Goal: Communication & Community: Answer question/provide support

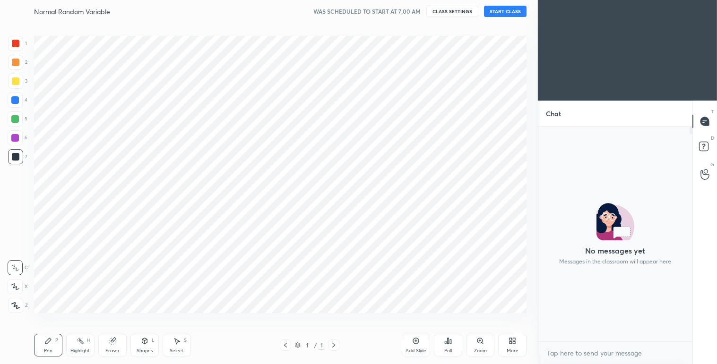
scroll to position [304, 500]
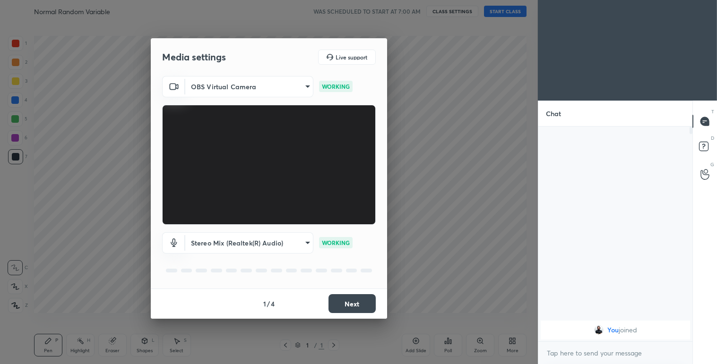
click at [346, 297] on button "Next" at bounding box center [351, 303] width 47 height 19
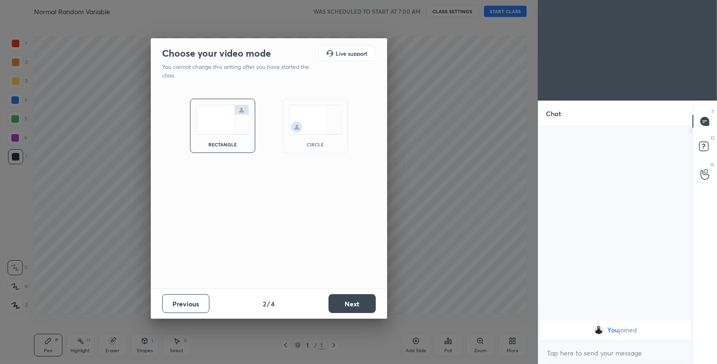
click at [346, 297] on button "Next" at bounding box center [351, 303] width 47 height 19
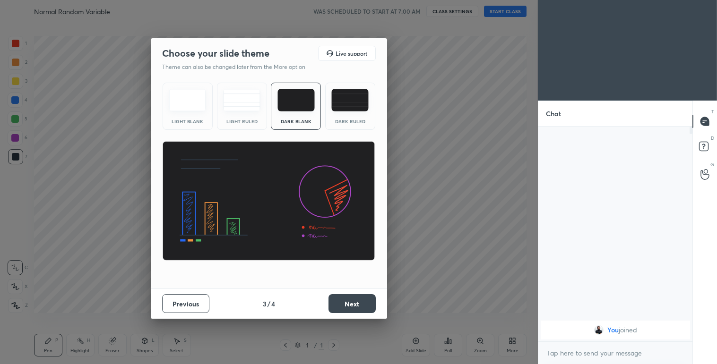
click at [346, 297] on button "Next" at bounding box center [351, 303] width 47 height 19
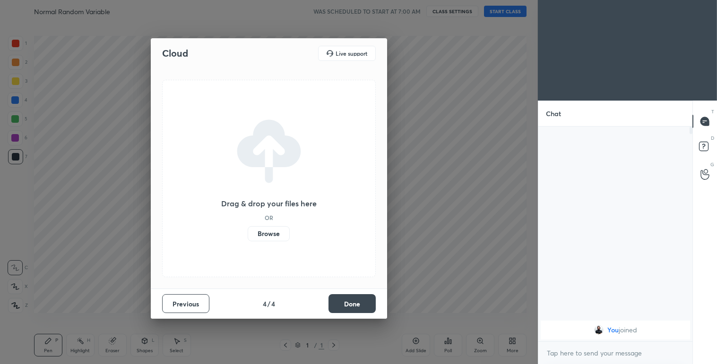
click at [346, 297] on button "Done" at bounding box center [351, 303] width 47 height 19
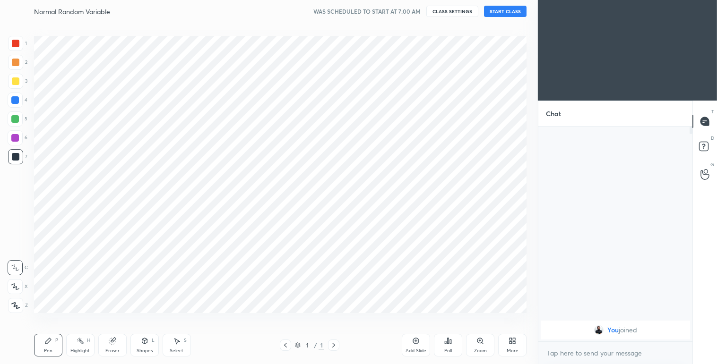
click at [346, 297] on div "Cloud Live support Drag & drop your files here OR Browse Previous 4 / 4 Done" at bounding box center [269, 182] width 538 height 364
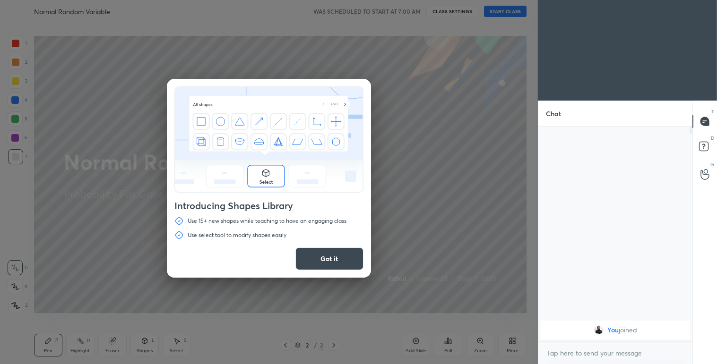
click at [325, 259] on button "Got it" at bounding box center [329, 259] width 68 height 23
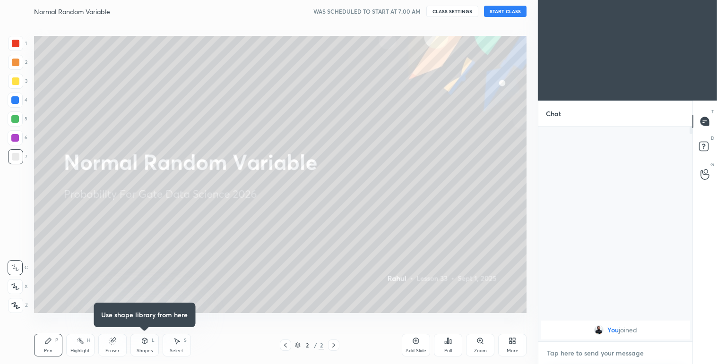
type textarea "x"
click at [566, 346] on textarea at bounding box center [615, 353] width 139 height 15
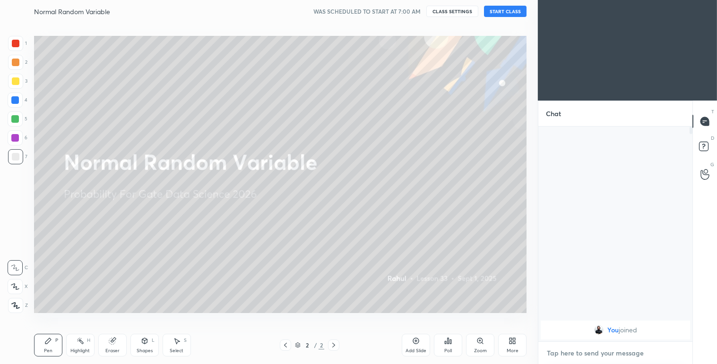
type textarea "f"
type textarea "x"
type textarea "fe"
type textarea "x"
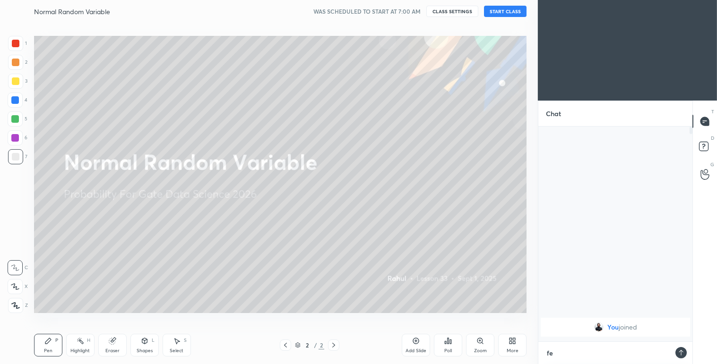
type textarea "fev"
type textarea "x"
type textarea "feve"
type textarea "x"
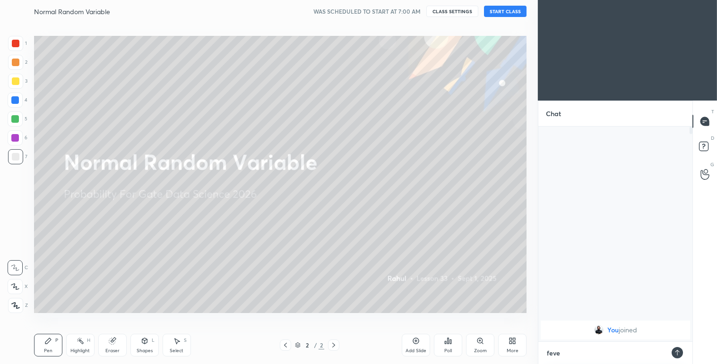
type textarea "fever"
type textarea "x"
type textarea "fever"
type textarea "x"
type textarea "fever h"
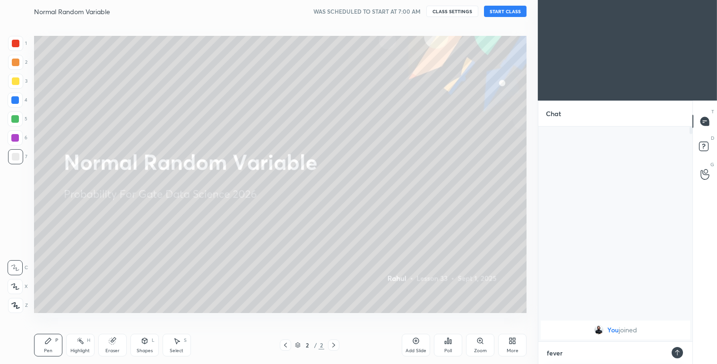
type textarea "x"
type textarea "fever ha"
type textarea "x"
type textarea "fever hai"
type textarea "x"
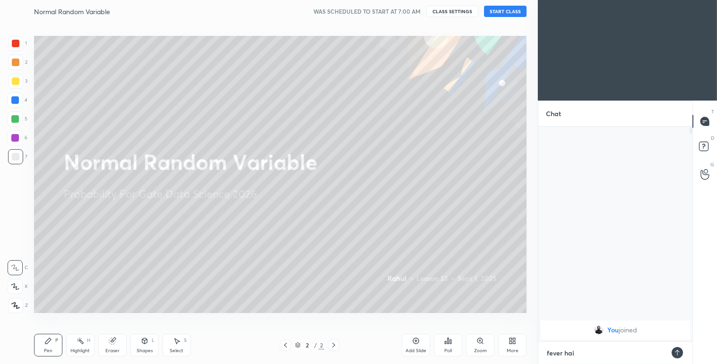
type textarea "fever hain"
type textarea "x"
type textarea "fever hain"
type textarea "x"
type textarea "fever hain a"
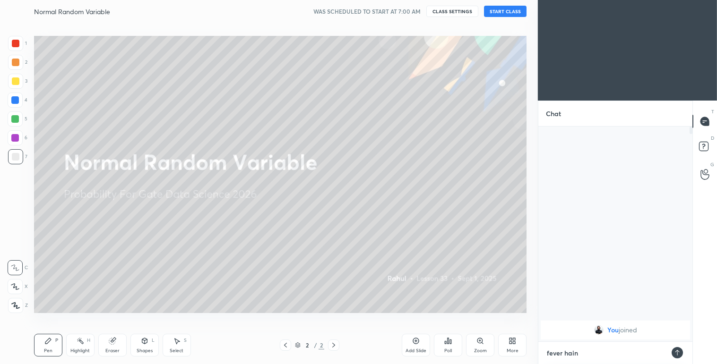
type textarea "x"
type textarea "fever hain aa"
type textarea "x"
type textarea "fever hain aaj"
type textarea "x"
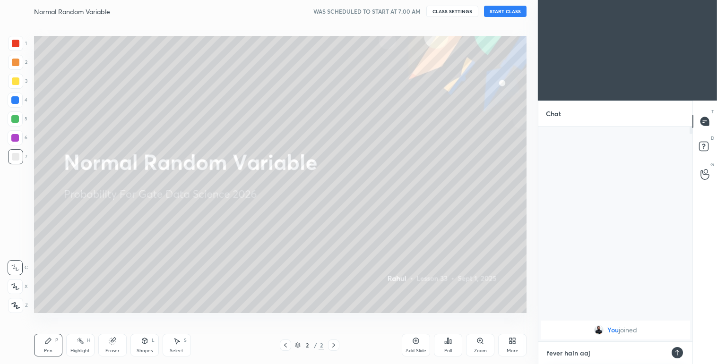
type textarea "fever hain aaj"
type textarea "x"
type textarea "fever hain aaj b"
type textarea "x"
type textarea "fever hain aaj ba"
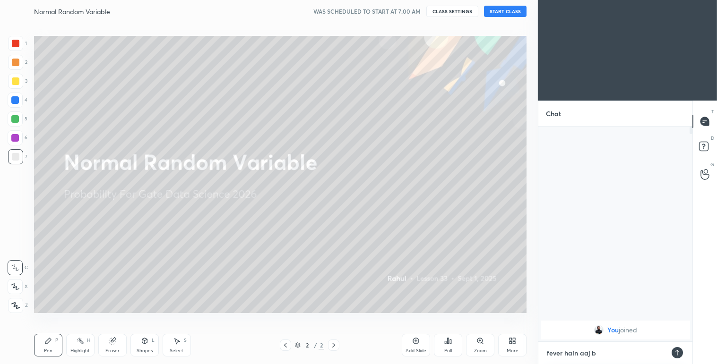
type textarea "x"
type textarea "fever hain aaj bac"
type textarea "x"
type textarea "fever hain aaj bacc"
type textarea "x"
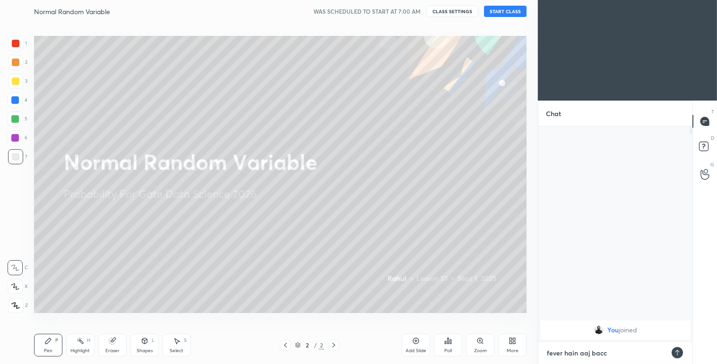
type textarea "fever hain aaj bacch"
type textarea "x"
type textarea "fever hain aaj bacche"
type textarea "x"
type textarea "fever hain aaj bacche"
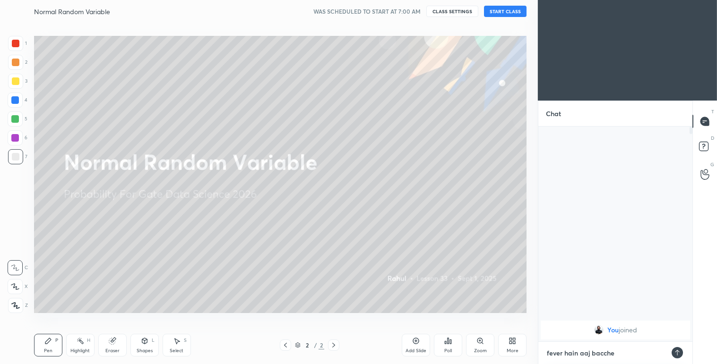
type textarea "x"
type textarea "fever hain aaj bacche c"
type textarea "x"
type textarea "fever hain aaj bacche cl"
type textarea "x"
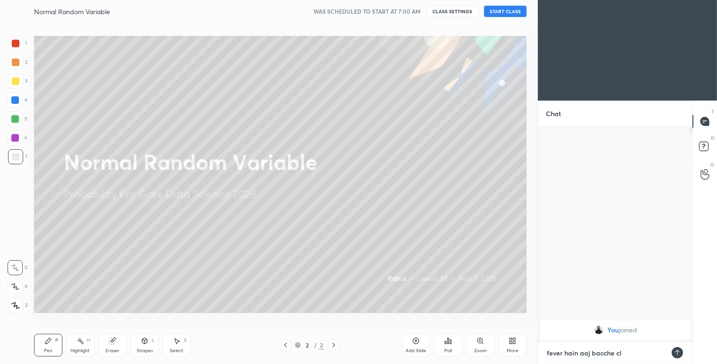
type textarea "fever hain aaj bacche cla"
type textarea "x"
type textarea "fever hain aaj bacche clas"
type textarea "x"
type textarea "fever hain aaj bacche class"
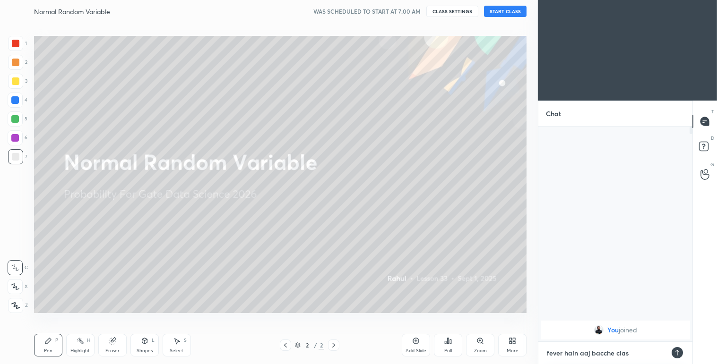
type textarea "x"
type textarea "fever hain aaj bacche class"
type textarea "x"
type textarea "fever hain aaj bacche class n"
type textarea "x"
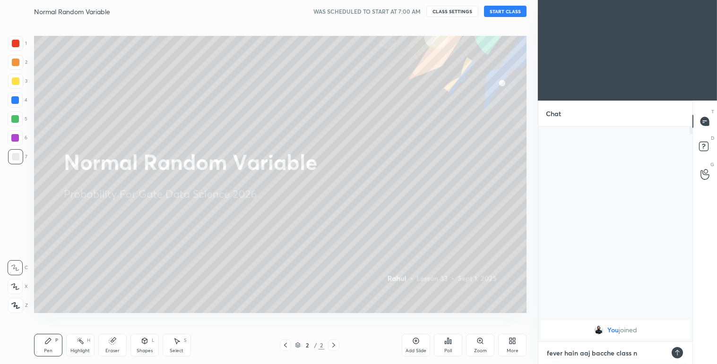
type textarea "fever hain aaj bacche class na"
type textarea "x"
type textarea "fever hain aaj bacche class nah"
type textarea "x"
type textarea "fever hain aaj bacche class nahi"
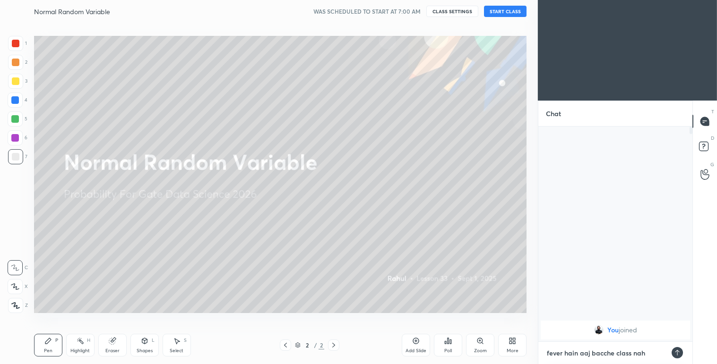
type textarea "x"
type textarea "fever hain aaj bacche class nahi"
type textarea "x"
type textarea "fever hain aaj bacche class nahi h"
type textarea "x"
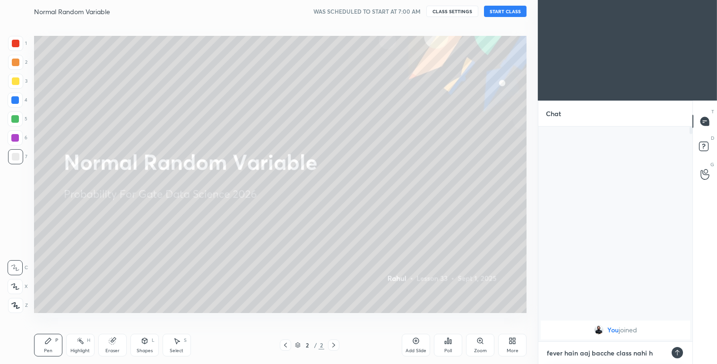
type textarea "fever hain aaj bacche class nahi ha"
type textarea "x"
type textarea "fever hain aaj bacche class nahi hai"
type textarea "x"
type textarea "fever hain aaj bacche class nahi hain"
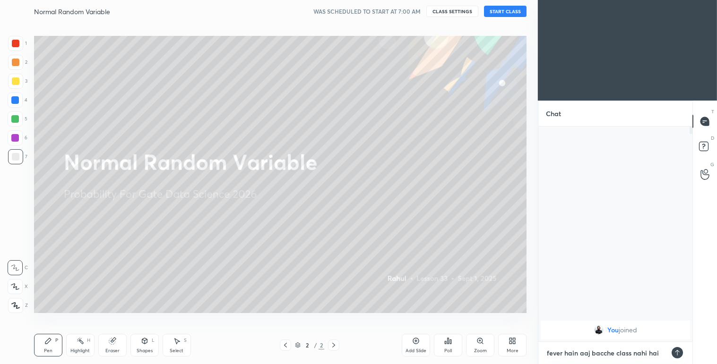
type textarea "x"
type textarea "fever hain aaj bacche class nahi hain"
type textarea "x"
type textarea "fever hain aaj bacche class nahi hain k"
type textarea "x"
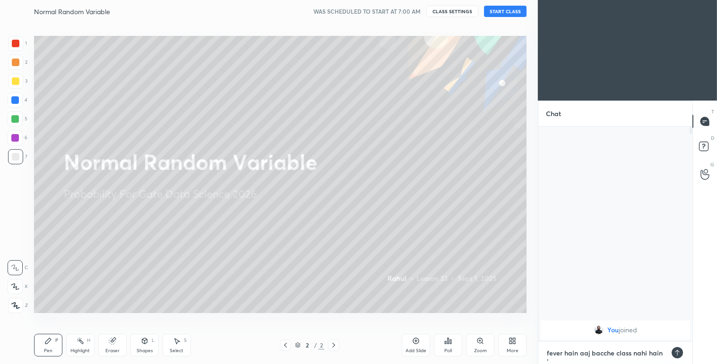
scroll to position [5, 0]
type textarea "fever hain aaj bacche class nahi hain ka"
type textarea "x"
type textarea "fever hain aaj bacche class nahi hain kal"
type textarea "x"
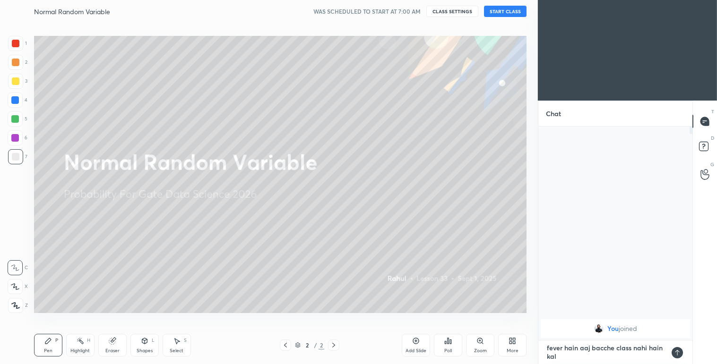
scroll to position [3, 2]
type textarea "fever hain aaj bacche class nahi hain kal"
type textarea "x"
type textarea "fever hain aaj bacche class nahi hain kal k"
type textarea "x"
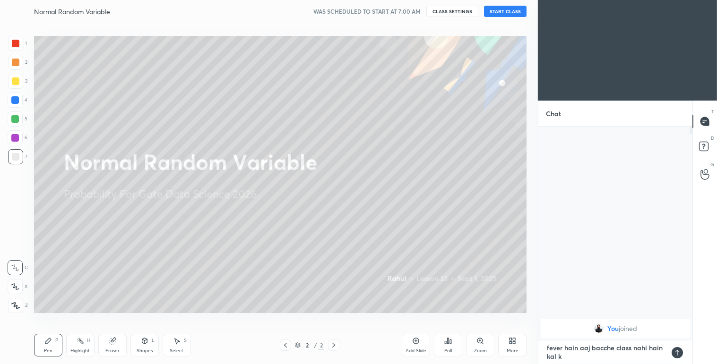
type textarea "fever hain aaj bacche class nahi hain kal ka"
type textarea "x"
type textarea "fever hain aaj bacche class nahi hain kal kar"
type textarea "x"
type textarea "fever hain aaj bacche class nahi hain kal kare"
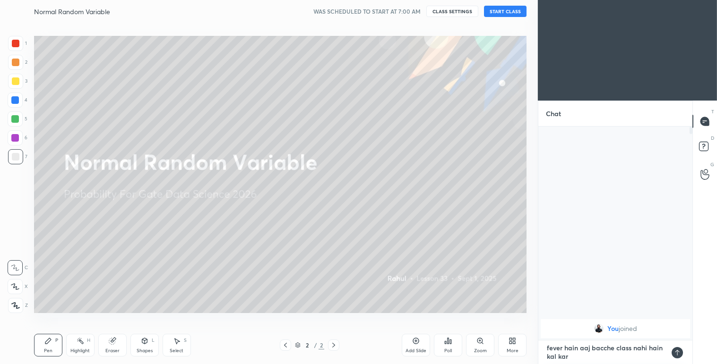
type textarea "x"
type textarea "fever hain aaj bacche class nahi hain kal karen"
type textarea "x"
type textarea "fever hain aaj bacche class nahi hain kal kareng"
type textarea "x"
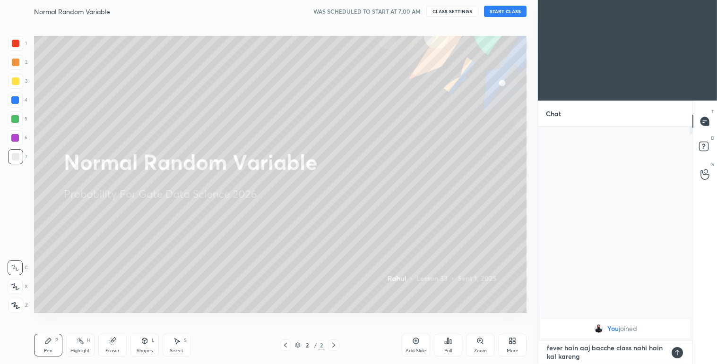
type textarea "fever hain aaj bacche class nahi hain kal karenge"
type textarea "x"
type textarea "fever hain aaj bacche class nahi hain kal karenge"
type textarea "x"
type textarea "fever hain aaj bacche class nahi hain kal karenge r"
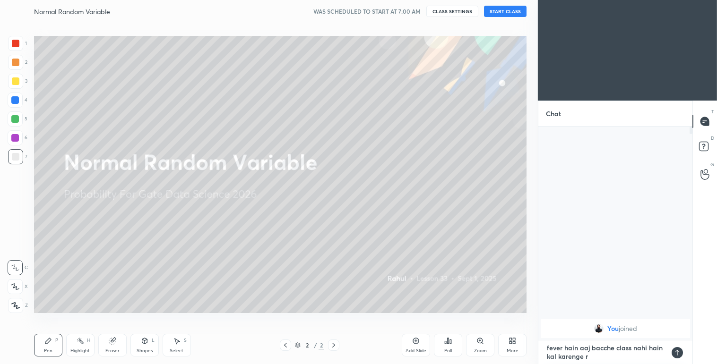
type textarea "x"
type textarea "fever hain aaj bacche class nahi hain kal karenge re"
type textarea "x"
type textarea "fever hain aaj bacche class nahi hain kal karenge rev"
type textarea "x"
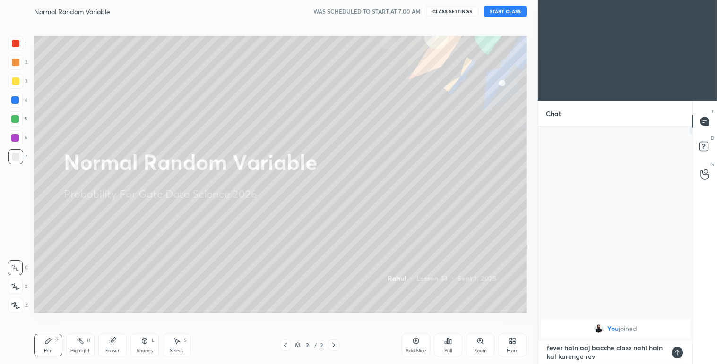
type textarea "fever hain aaj bacche class nahi hain kal karenge revi"
type textarea "x"
type textarea "fever hain aaj bacche class nahi hain kal karenge revis"
type textarea "x"
type textarea "fever hain aaj bacche class nahi hain kal karenge revise"
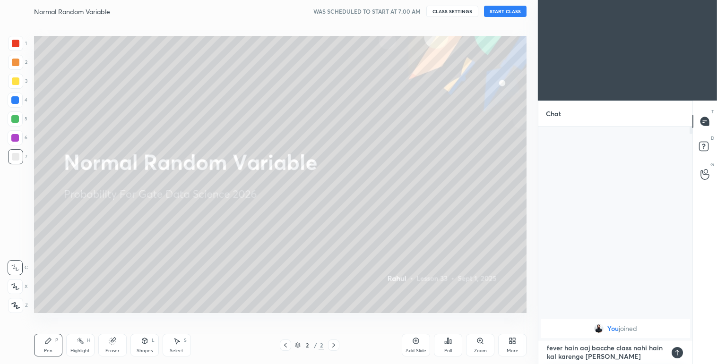
type textarea "x"
type textarea "fever hain aaj bacche class nahi hain kal karenge revisek"
type textarea "x"
type textarea "fever hain aaj bacche class nahi hain kal karenge revisek"
type textarea "x"
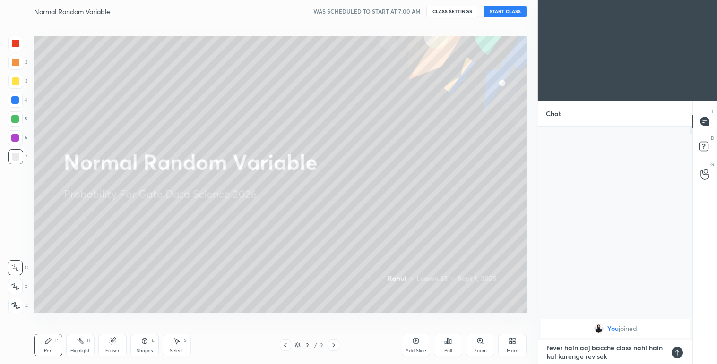
type textarea "fever hain aaj bacche class nahi hain kal karenge revisek"
type textarea "x"
type textarea "fever hain aaj bacche class nahi hainkal karenge revisek"
type textarea "x"
type textarea "fever hain aaj bacche class nahi hain kal karenge revisek"
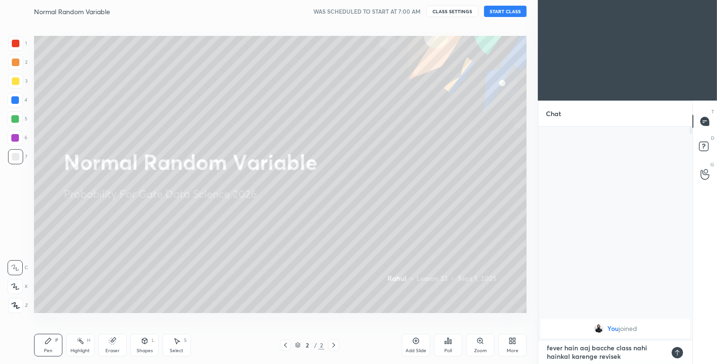
type textarea "x"
click at [613, 358] on textarea "fever hain aaj bacche class nahi hain kal karenge revisek" at bounding box center [606, 353] width 120 height 24
type textarea "fever hain aaj bacche class nahi hain kal karenge revise"
type textarea "x"
type textarea "fever hain aaj bacche class nahi hain kal karenge revise"
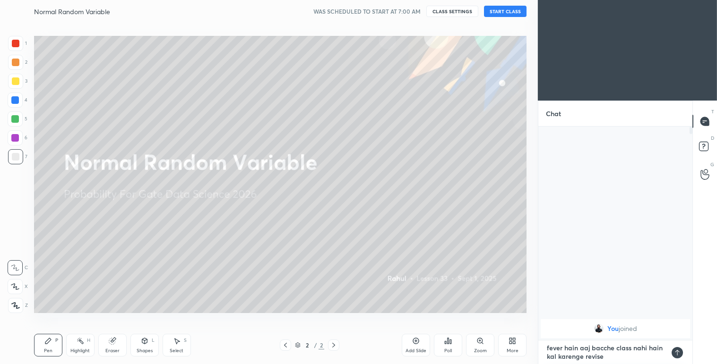
type textarea "x"
type textarea "fever hain aaj bacche class nahi hain kal karenge revise k"
type textarea "x"
type textarea "fever hain aaj bacche class nahi hain kal karenge revise ka"
type textarea "x"
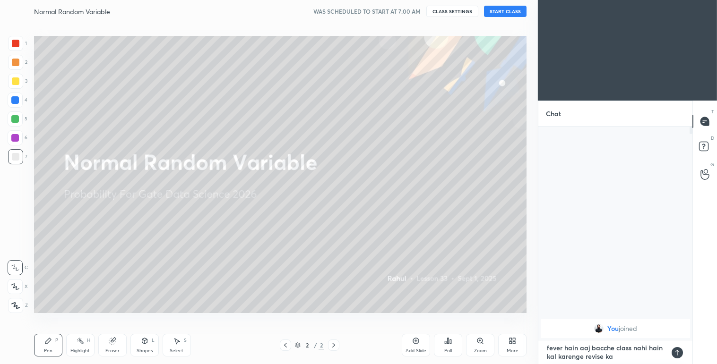
type textarea "fever hain aaj bacche class nahi hain kal karenge revise kar"
type textarea "x"
type textarea "fever hain aaj bacche class nahi hain kal karenge revise kar"
type textarea "x"
type textarea "fever hain aaj bacche class nahi hain kal karenge revise kar l"
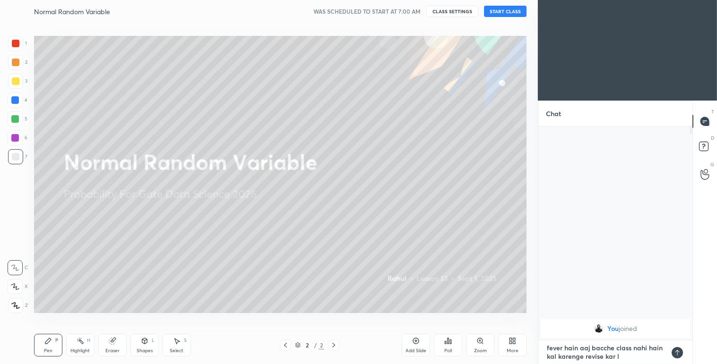
type textarea "x"
type textarea "fever hain aaj bacche class nahi hain kal karenge revise kar lo"
type textarea "x"
type textarea "fever hain aaj bacche class nahi hain kal karenge revise kar lo"
type textarea "x"
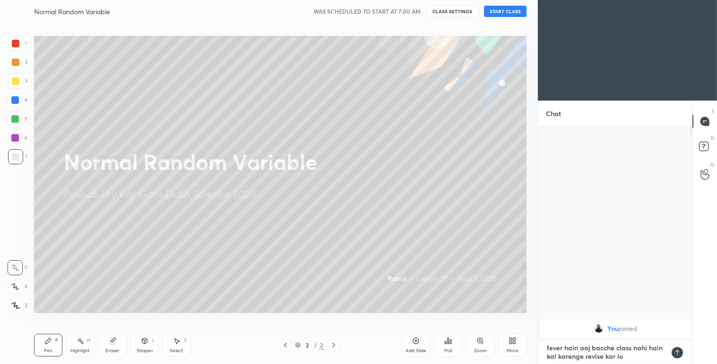
type textarea "fever hain aaj bacche class nahi hain kal karenge revise kar lo t"
type textarea "x"
type textarea "fever hain aaj bacche class nahi hain kal karenge revise kar lo th"
type textarea "x"
type textarea "fever hain aaj bacche class nahi hain kal karenge revise kar lo tha"
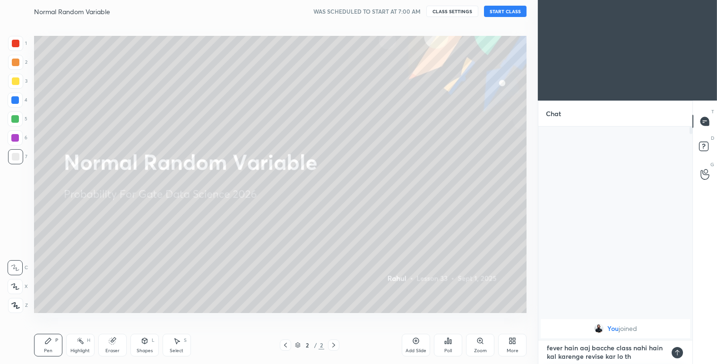
type textarea "x"
type textarea "fever hain aaj bacche class nahi hain kal karenge revise kar lo than"
type textarea "x"
type textarea "fever hain aaj bacche class nahi hain kal karenge revise kar lo thanj"
type textarea "x"
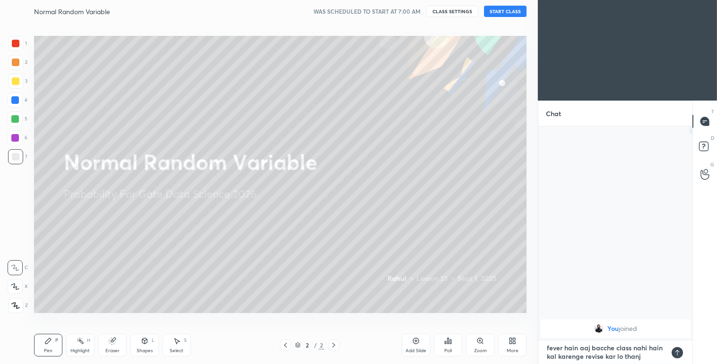
type textarea "fever hain aaj bacche class nahi hain kal karenge revise kar lo thanjk"
type textarea "x"
type textarea "fever hain aaj bacche class nahi hain kal karenge revise kar lo thanjks"
type textarea "x"
type textarea "fever hain aaj bacche class nahi hain kal karenge revise kar lo thanjks"
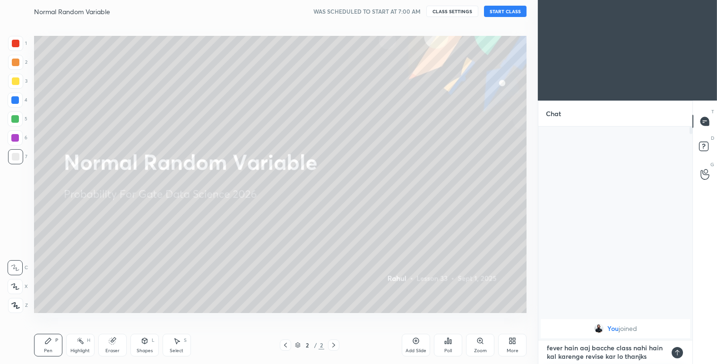
type textarea "x"
type textarea "fever hain aaj bacche class nahi hain kal karenge revise kar lo thanjks"
type textarea "x"
type textarea "fever hain aaj bacche class nahi hain kal karenge revise kar lo thanjk"
type textarea "x"
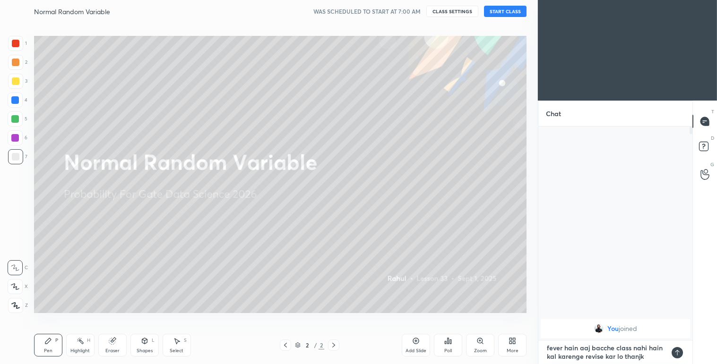
type textarea "fever hain aaj bacche class nahi hain kal karenge revise kar lo thanj"
type textarea "x"
type textarea "fever hain aaj bacche class nahi hain kal karenge revise kar lo than"
type textarea "x"
type textarea "fever hain aaj bacche class nahi hain kal karenge revise kar lo thank"
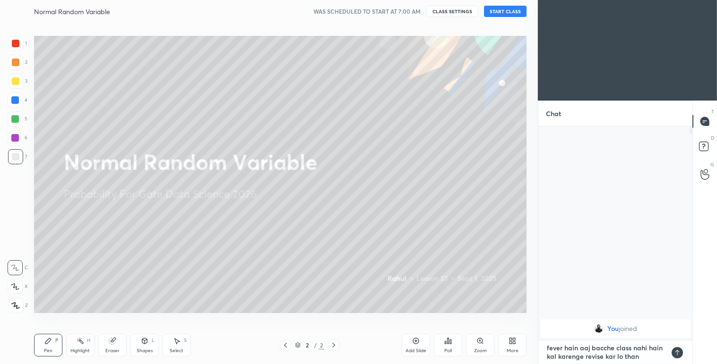
type textarea "x"
type textarea "fever hain aaj bacche class nahi hain kal karenge revise kar lo thanks"
type textarea "x"
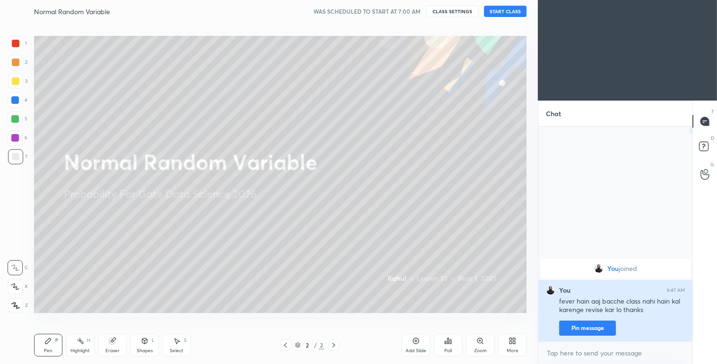
click at [596, 327] on button "Pin message" at bounding box center [587, 328] width 57 height 15
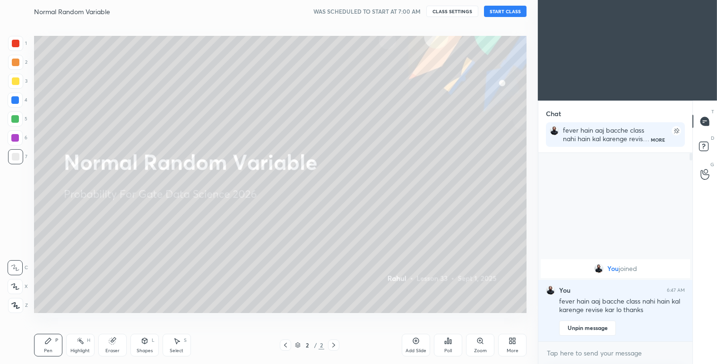
click at [508, 8] on button "START CLASS" at bounding box center [505, 11] width 43 height 11
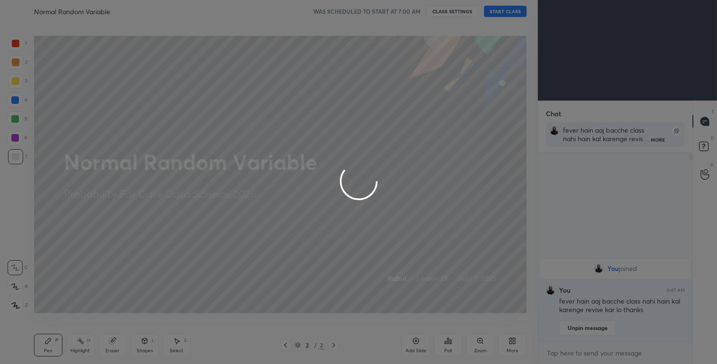
type textarea "x"
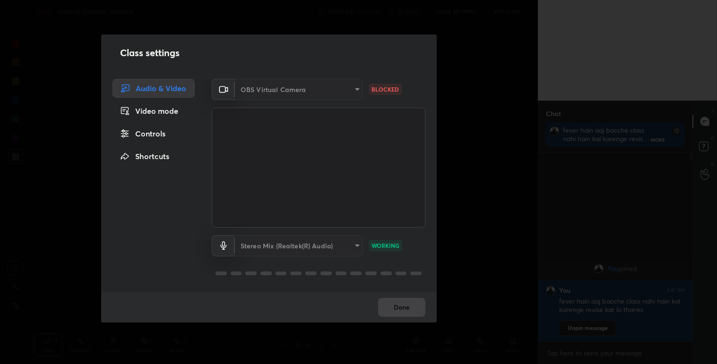
click at [320, 93] on div "OBS Virtual Camera" at bounding box center [299, 89] width 128 height 21
click at [302, 92] on div "OBS Virtual Camera" at bounding box center [299, 89] width 128 height 21
click at [466, 94] on div "Class settings Audio & Video Video mode Controls Shortcuts OBS Virtual Camera 1…" at bounding box center [269, 182] width 538 height 364
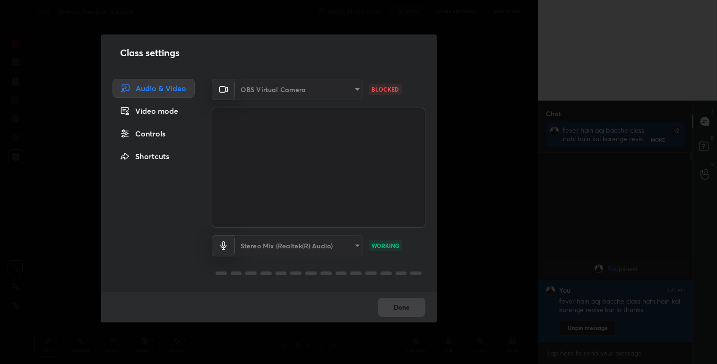
click at [313, 84] on div "OBS Virtual Camera" at bounding box center [299, 89] width 128 height 21
click at [164, 109] on div "Video mode" at bounding box center [153, 111] width 82 height 19
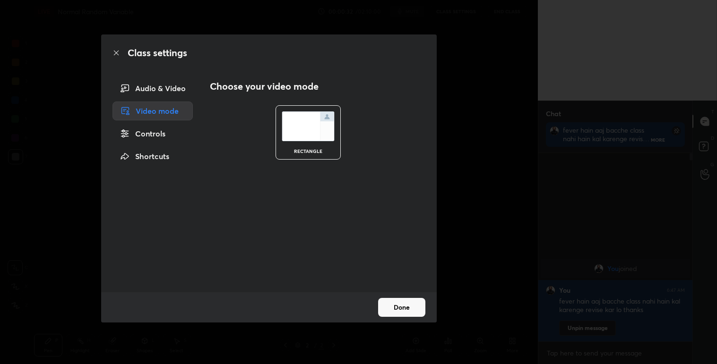
click at [164, 90] on div "Audio & Video" at bounding box center [152, 88] width 80 height 19
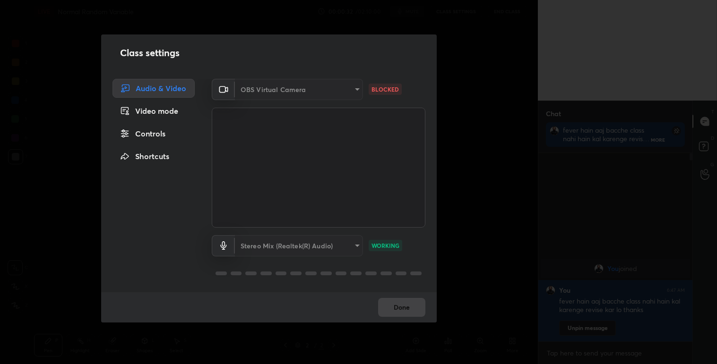
click at [300, 87] on div "OBS Virtual Camera" at bounding box center [299, 89] width 128 height 21
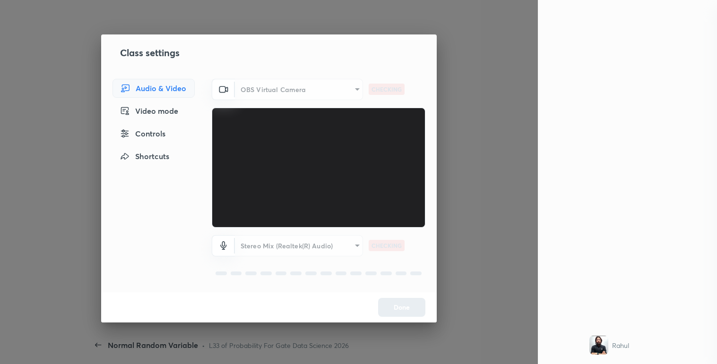
scroll to position [3, 2]
click at [276, 90] on div "OBS Virtual Camera" at bounding box center [299, 89] width 128 height 21
drag, startPoint x: 276, startPoint y: 90, endPoint x: 372, endPoint y: 83, distance: 96.2
click at [372, 83] on div "OBS Virtual Camera 153f43ed9aad06a4dfa7b5df5a74cb11e8e8d9ea61b4faed9746d4de0bbc…" at bounding box center [319, 89] width 214 height 21
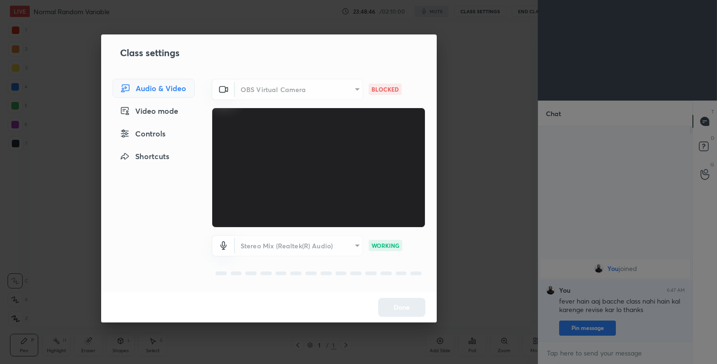
scroll to position [46961, 46765]
click at [343, 92] on div "OBS Virtual Camera" at bounding box center [299, 89] width 128 height 21
click at [349, 92] on div "OBS Virtual Camera" at bounding box center [299, 89] width 128 height 21
click at [480, 136] on div "Class settings Audio & Video Video mode Controls Shortcuts OBS Virtual Camera 1…" at bounding box center [269, 182] width 538 height 364
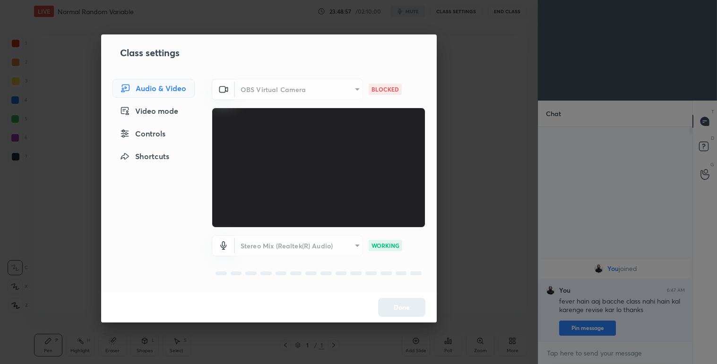
click at [341, 91] on div "OBS Virtual Camera" at bounding box center [299, 89] width 128 height 21
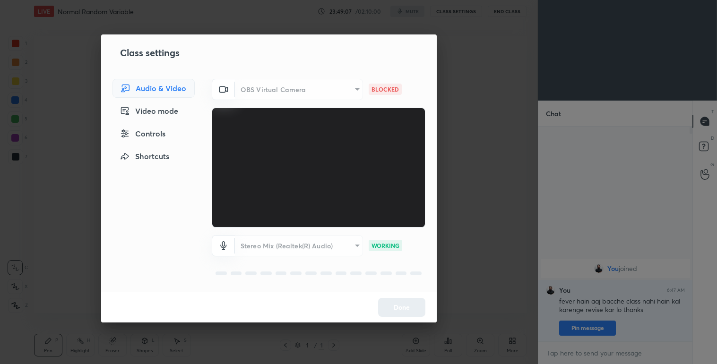
click at [454, 200] on div "Class settings Audio & Video Video mode Controls Shortcuts OBS Virtual Camera 1…" at bounding box center [269, 182] width 538 height 364
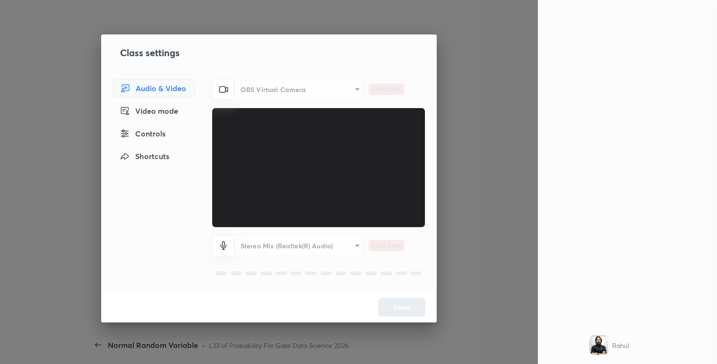
scroll to position [3, 2]
click at [348, 96] on div "OBS Virtual Camera" at bounding box center [299, 89] width 128 height 21
click at [346, 95] on div "OBS Virtual Camera" at bounding box center [299, 89] width 128 height 21
click at [328, 87] on div "OBS Virtual Camera" at bounding box center [299, 89] width 128 height 21
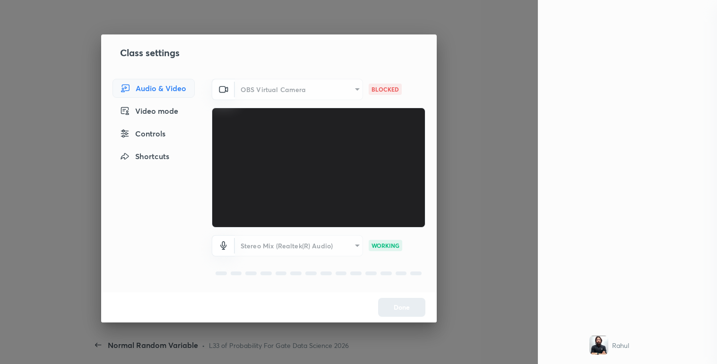
click at [328, 87] on div "OBS Virtual Camera" at bounding box center [299, 89] width 128 height 21
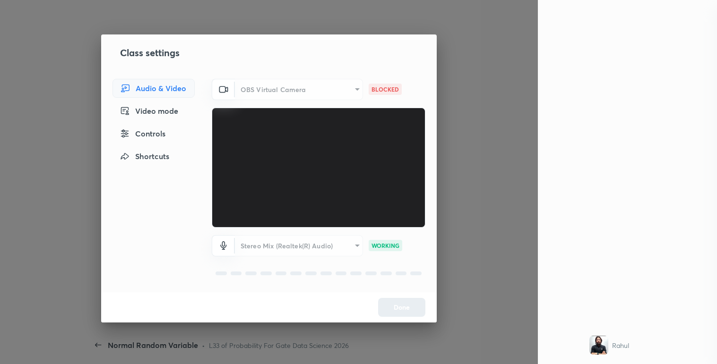
click at [328, 87] on div "OBS Virtual Camera" at bounding box center [299, 89] width 128 height 21
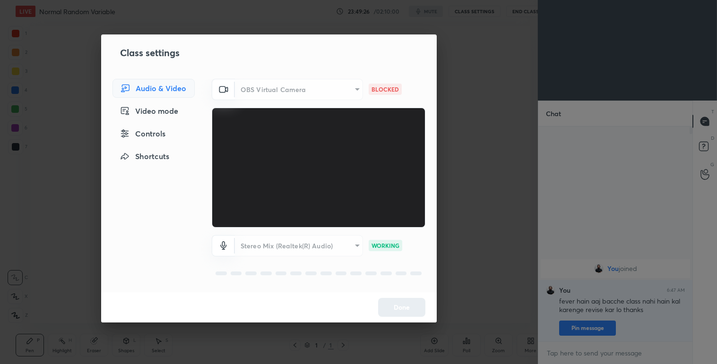
scroll to position [46961, 46765]
click at [344, 80] on div "OBS Virtual Camera" at bounding box center [299, 89] width 128 height 21
click at [317, 87] on div "OBS Virtual Camera" at bounding box center [299, 89] width 128 height 21
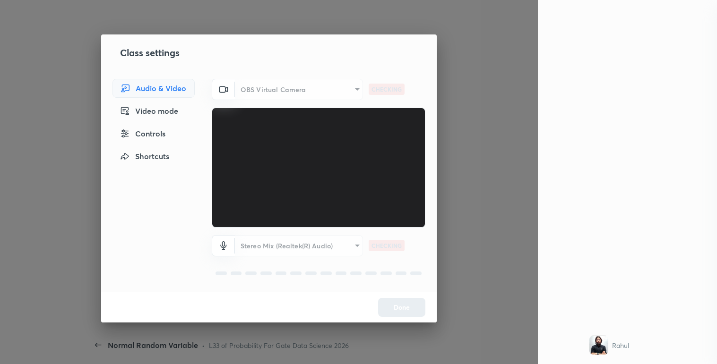
scroll to position [3, 2]
click at [310, 81] on div "OBS Virtual Camera" at bounding box center [299, 89] width 128 height 21
click at [313, 87] on div "OBS Virtual Camera" at bounding box center [299, 89] width 128 height 21
click at [333, 92] on div "OBS Virtual Camera" at bounding box center [299, 89] width 128 height 21
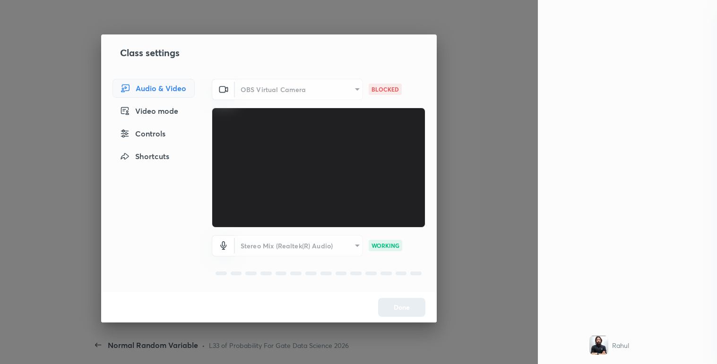
click at [333, 92] on div "OBS Virtual Camera" at bounding box center [299, 89] width 128 height 21
click at [163, 114] on div "Video mode" at bounding box center [153, 111] width 82 height 19
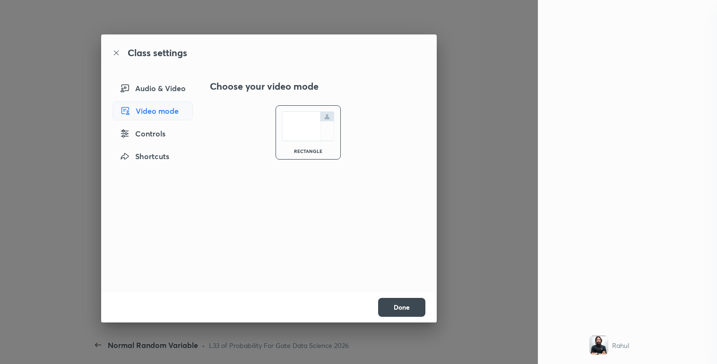
click at [166, 139] on div "Controls" at bounding box center [152, 133] width 80 height 19
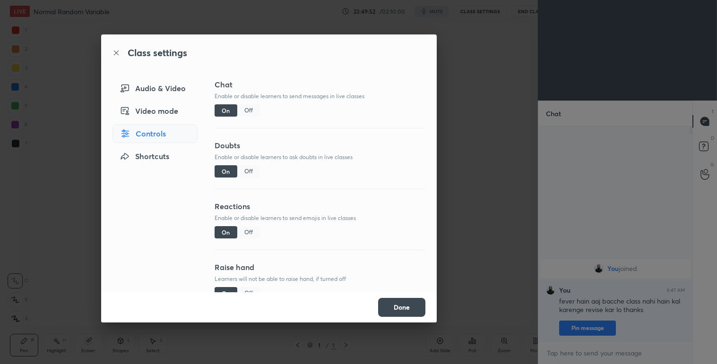
scroll to position [46961, 46765]
click at [166, 93] on div "Audio & Video" at bounding box center [154, 88] width 85 height 19
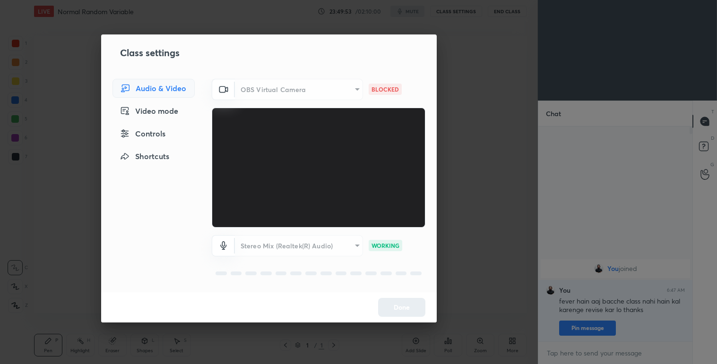
click at [328, 86] on div "OBS Virtual Camera" at bounding box center [299, 89] width 128 height 21
click at [335, 94] on div "OBS Virtual Camera" at bounding box center [299, 89] width 128 height 21
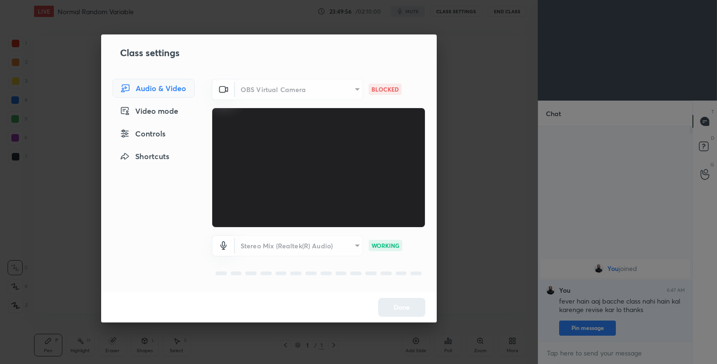
click at [335, 94] on div "OBS Virtual Camera" at bounding box center [299, 89] width 128 height 21
click at [391, 251] on div "Stereo Mix (Realtek(R) Audio) e079961ffc9d3343857db802eda911af644a05421f5b437ee…" at bounding box center [319, 245] width 214 height 21
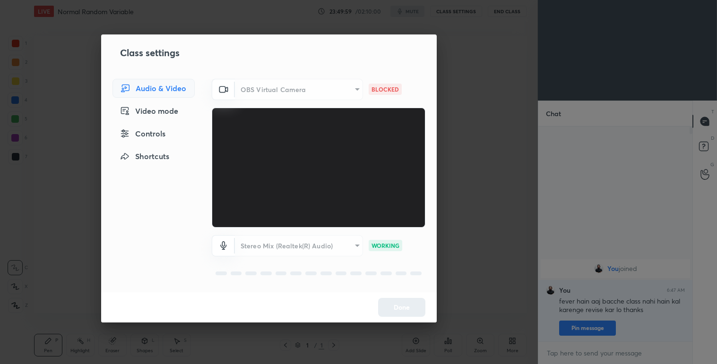
scroll to position [0, 0]
click at [495, 239] on div "Class settings Audio & Video Video mode Controls Shortcuts OBS Virtual Camera 1…" at bounding box center [269, 182] width 538 height 364
click at [506, 12] on div "Class settings Audio & Video Video mode Controls Shortcuts OBS Virtual Camera 1…" at bounding box center [269, 182] width 538 height 364
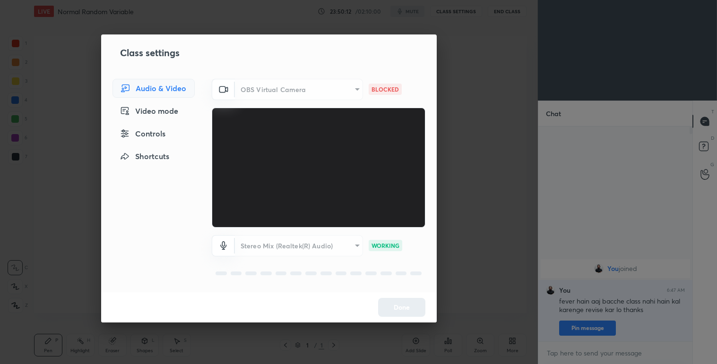
click at [427, 117] on div "OBS Virtual Camera 153f43ed9aad06a4dfa7b5df5a74cb11e8e8d9ea61b4faed9746d4de0bbc…" at bounding box center [318, 186] width 236 height 214
click at [324, 88] on div "OBS Virtual Camera" at bounding box center [299, 89] width 128 height 21
click at [318, 85] on div "OBS Virtual Camera" at bounding box center [299, 89] width 128 height 21
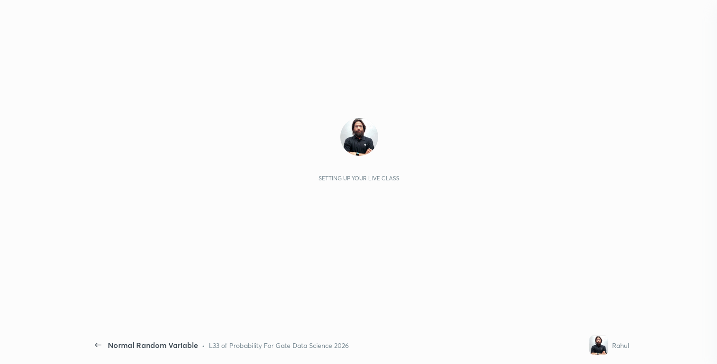
scroll to position [3, 2]
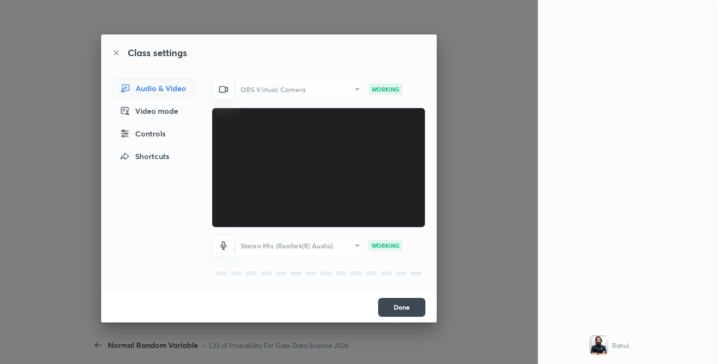
click at [310, 87] on div "OBS Virtual Camera" at bounding box center [299, 89] width 128 height 21
click at [343, 94] on div "OBS Virtual Camera" at bounding box center [299, 89] width 128 height 21
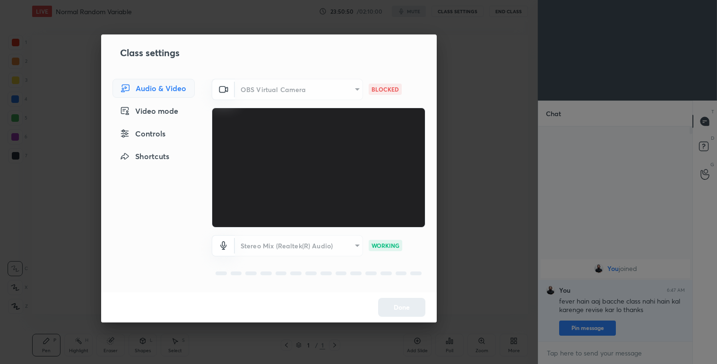
scroll to position [46961, 46765]
click at [316, 87] on div "OBS Virtual Camera" at bounding box center [299, 89] width 128 height 21
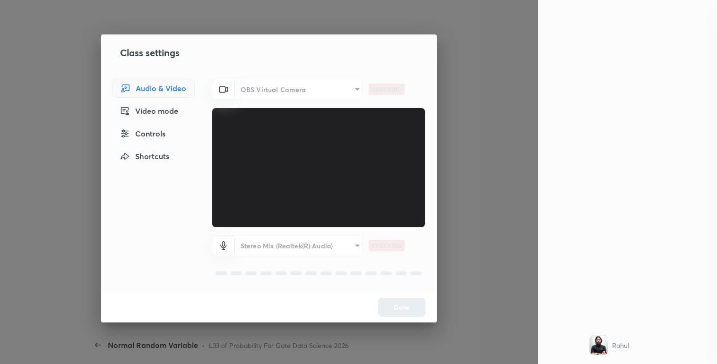
scroll to position [3, 2]
click at [277, 96] on div "OBS Virtual Camera" at bounding box center [299, 89] width 128 height 21
click at [317, 91] on div "OBS Virtual Camera" at bounding box center [299, 89] width 128 height 21
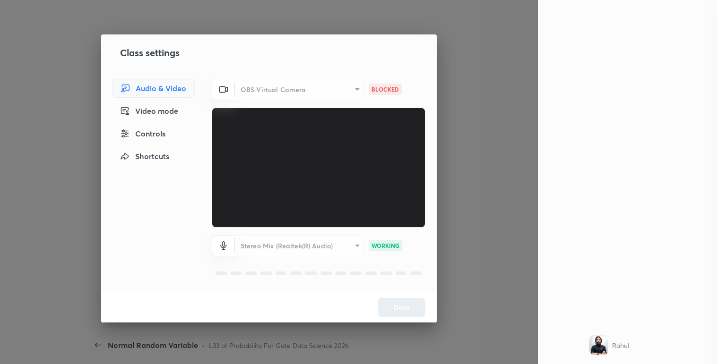
click at [317, 91] on div "OBS Virtual Camera" at bounding box center [299, 89] width 128 height 21
click at [351, 88] on div "OBS Virtual Camera" at bounding box center [299, 89] width 128 height 21
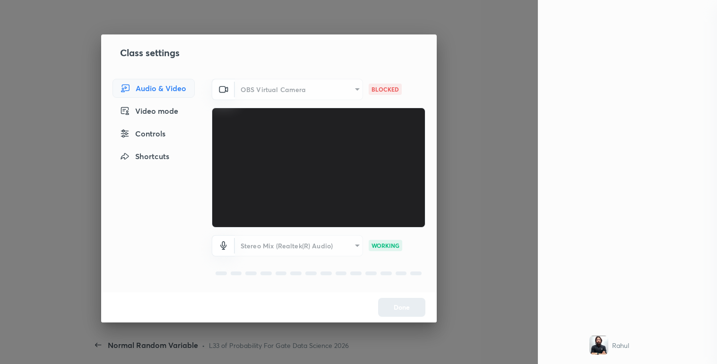
click at [351, 88] on div "OBS Virtual Camera" at bounding box center [299, 89] width 128 height 21
click at [153, 121] on div "Audio & Video Video mode Controls Shortcuts" at bounding box center [150, 186] width 99 height 214
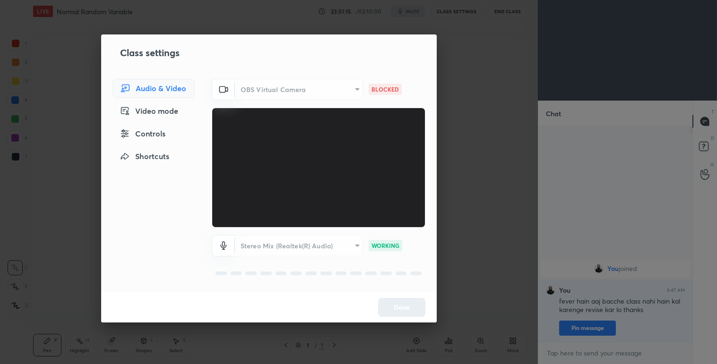
scroll to position [304, 500]
drag, startPoint x: 514, startPoint y: 206, endPoint x: 497, endPoint y: 197, distance: 19.9
click at [497, 197] on div "Class settings Audio & Video Video mode Controls Shortcuts OBS Virtual Camera 1…" at bounding box center [269, 182] width 538 height 364
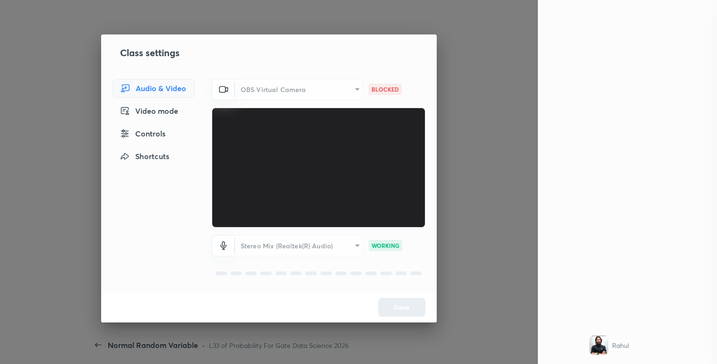
click at [286, 91] on div "OBS Virtual Camera" at bounding box center [299, 89] width 128 height 21
click at [172, 112] on div "Video mode" at bounding box center [153, 111] width 82 height 19
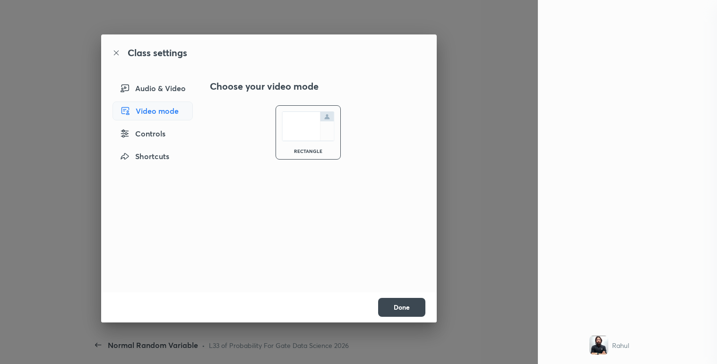
click at [164, 84] on div "Audio & Video" at bounding box center [152, 88] width 80 height 19
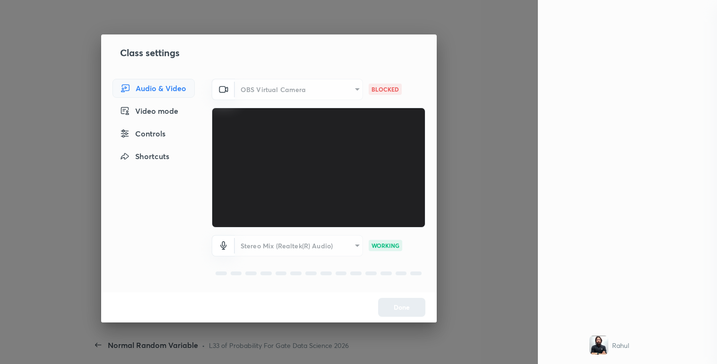
click at [354, 87] on div "OBS Virtual Camera" at bounding box center [299, 89] width 128 height 21
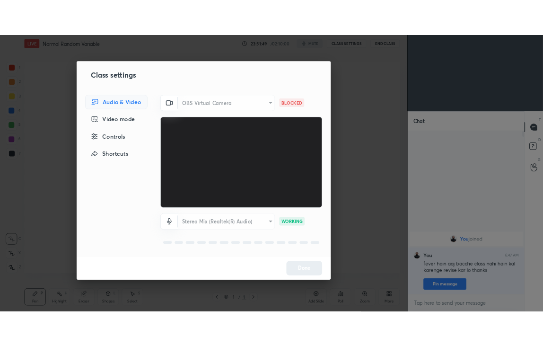
scroll to position [46961, 46765]
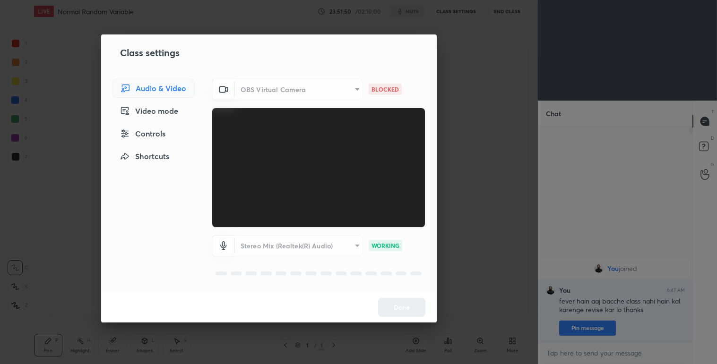
click at [297, 242] on div "Stereo Mix (Realtek(R) Audio)" at bounding box center [299, 245] width 128 height 21
click at [498, 253] on div "Class settings Audio & Video Video mode Controls Shortcuts OBS Virtual Camera 1…" at bounding box center [269, 182] width 538 height 364
click at [502, 7] on div "Class settings Audio & Video Video mode Controls Shortcuts OBS Virtual Camera 1…" at bounding box center [269, 182] width 538 height 364
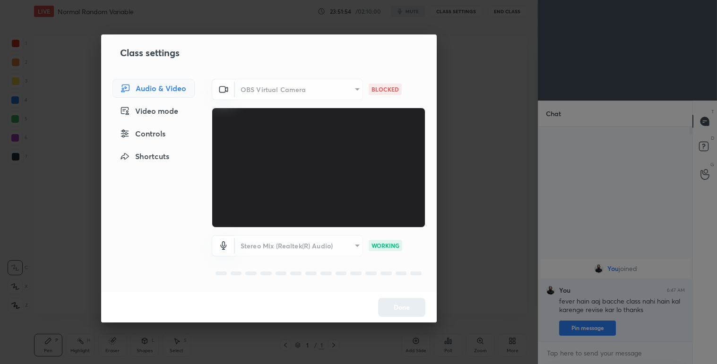
click at [502, 7] on div "Class settings Audio & Video Video mode Controls Shortcuts OBS Virtual Camera 1…" at bounding box center [269, 182] width 538 height 364
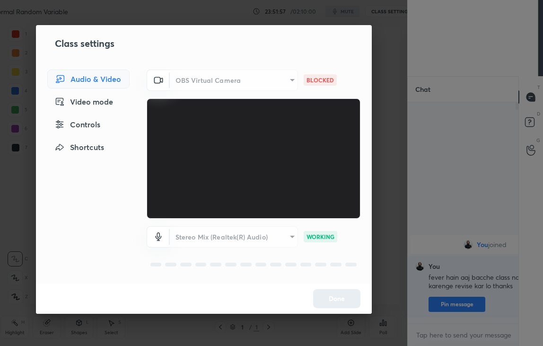
scroll to position [46980, 46895]
type textarea "x"
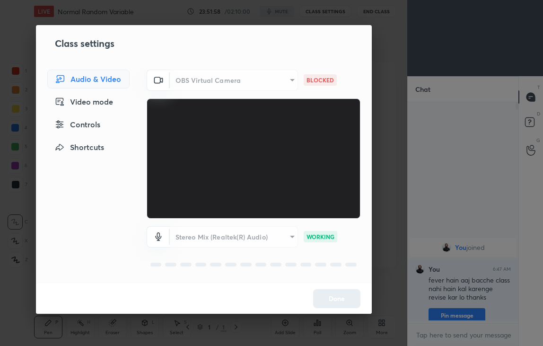
scroll to position [138, 107]
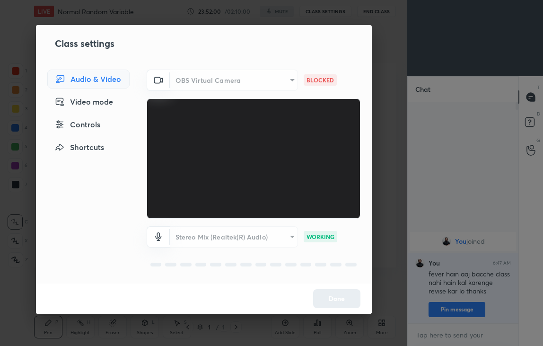
click at [320, 81] on p "BLOCKED" at bounding box center [319, 80] width 27 height 9
click at [278, 78] on div "OBS Virtual Camera" at bounding box center [234, 79] width 128 height 21
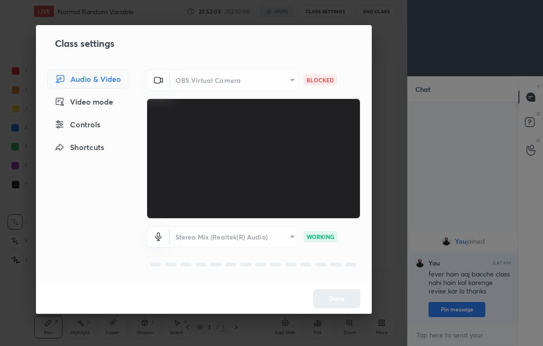
click at [110, 95] on div "Video mode" at bounding box center [88, 101] width 82 height 19
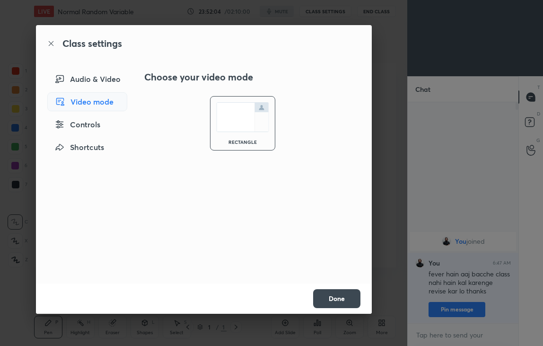
click at [333, 302] on button "Done" at bounding box center [336, 298] width 47 height 19
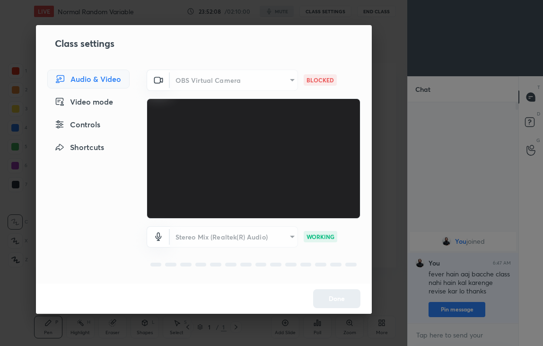
click at [252, 78] on div "OBS Virtual Camera" at bounding box center [234, 79] width 128 height 21
click at [284, 79] on div "OBS Virtual Camera" at bounding box center [234, 79] width 128 height 21
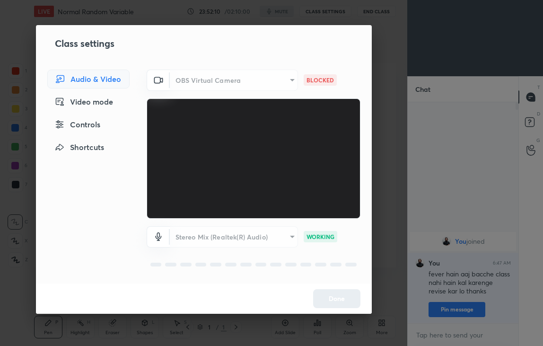
click at [284, 79] on div "OBS Virtual Camera" at bounding box center [234, 79] width 128 height 21
click at [72, 113] on div "Audio & Video Video mode Controls Shortcuts" at bounding box center [85, 176] width 99 height 214
click at [79, 123] on div "Controls" at bounding box center [88, 124] width 82 height 19
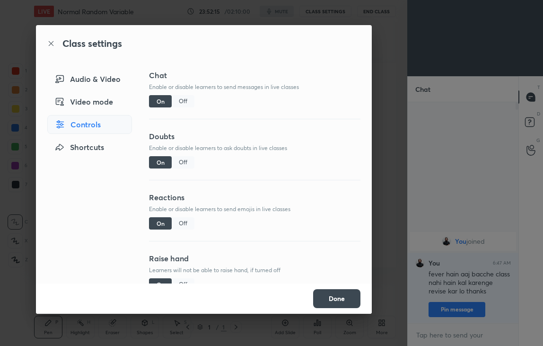
click at [336, 290] on button "Done" at bounding box center [336, 298] width 47 height 19
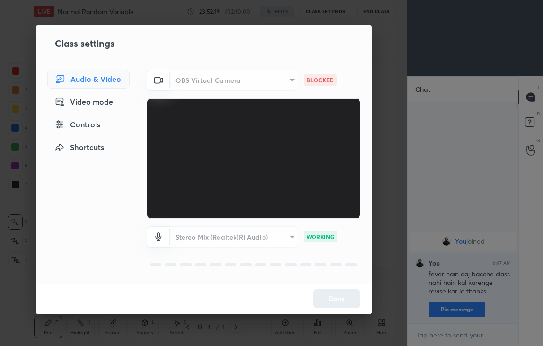
click at [234, 76] on div "OBS Virtual Camera" at bounding box center [234, 79] width 128 height 21
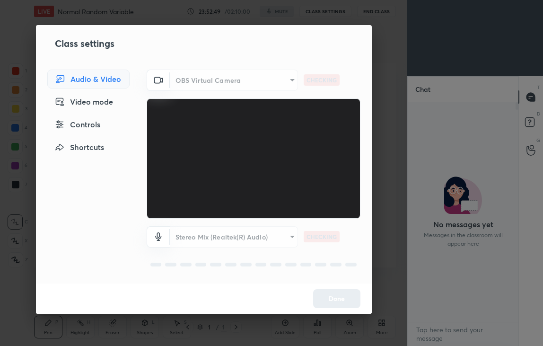
scroll to position [138, 107]
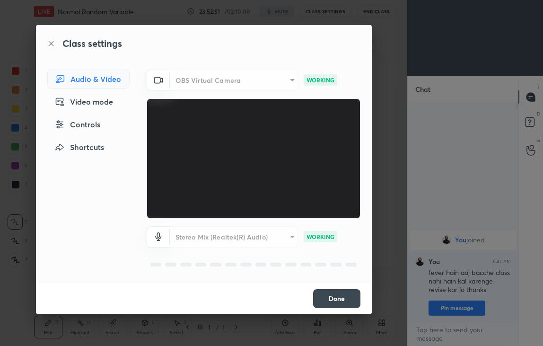
click at [279, 83] on div "OBS Virtual Camera" at bounding box center [234, 79] width 128 height 21
click at [284, 79] on div "OBS Virtual Camera" at bounding box center [234, 79] width 128 height 21
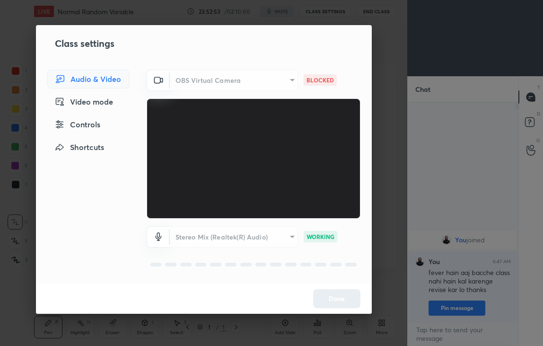
click at [284, 79] on div "OBS Virtual Camera" at bounding box center [234, 79] width 128 height 21
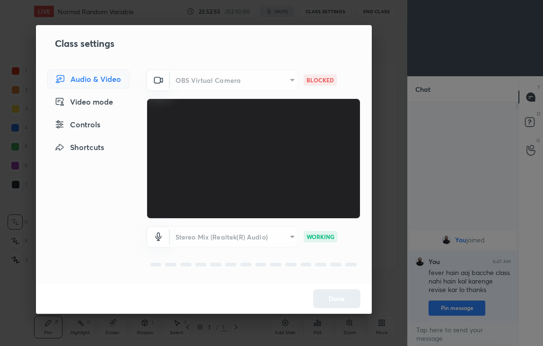
click at [284, 79] on div "OBS Virtual Camera" at bounding box center [234, 79] width 128 height 21
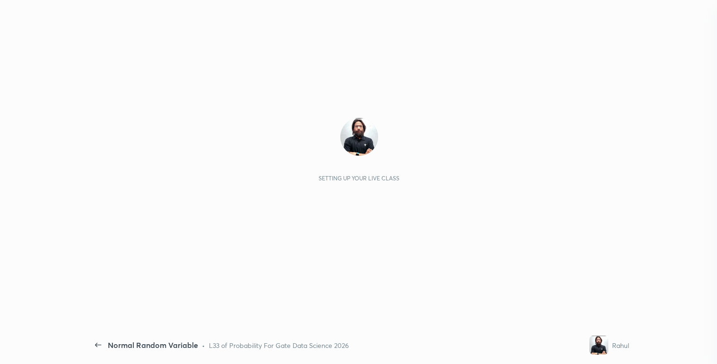
scroll to position [3, 2]
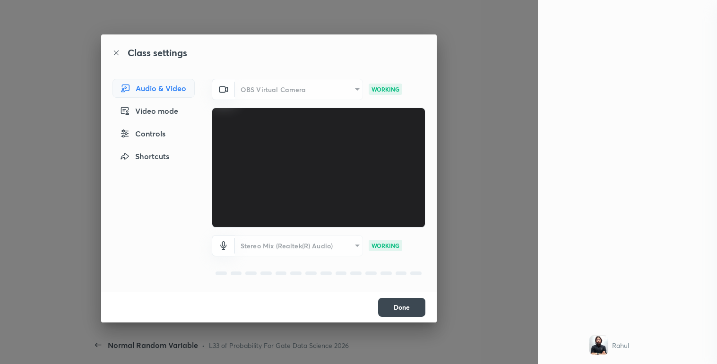
click at [342, 88] on div "OBS Virtual Camera" at bounding box center [299, 89] width 128 height 21
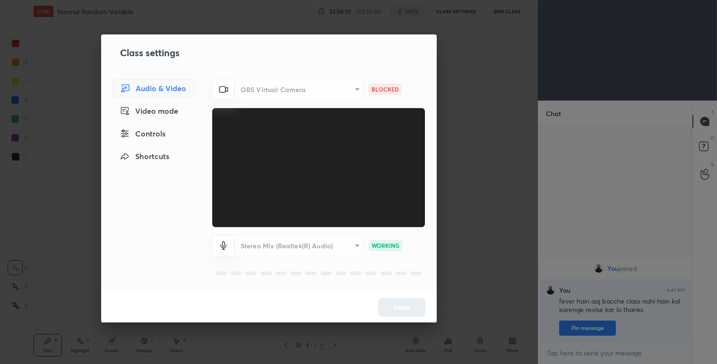
scroll to position [46961, 46765]
click at [317, 84] on div "OBS Virtual Camera" at bounding box center [299, 89] width 128 height 21
click at [347, 86] on div "OBS Virtual Camera" at bounding box center [299, 89] width 128 height 21
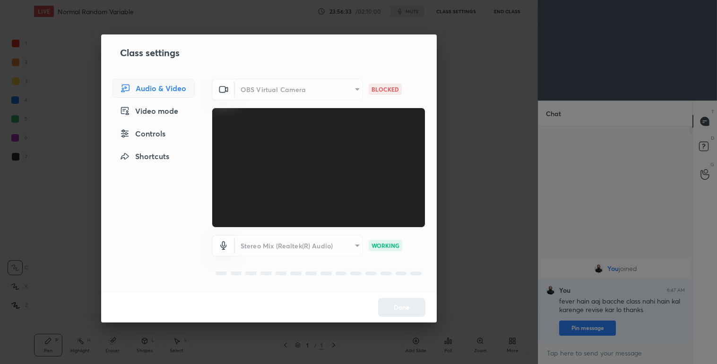
click at [347, 86] on div "OBS Virtual Camera" at bounding box center [299, 89] width 128 height 21
click at [155, 111] on div "Video mode" at bounding box center [153, 111] width 82 height 19
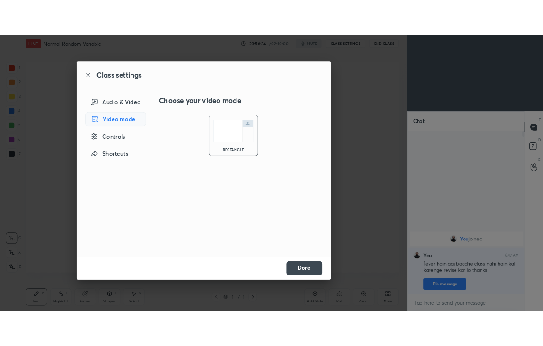
scroll to position [0, 0]
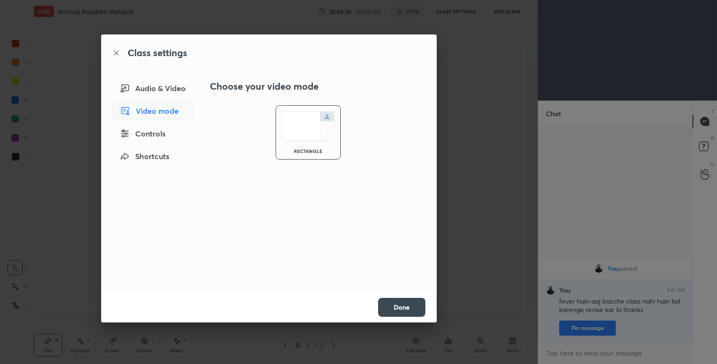
click at [182, 138] on div "Controls" at bounding box center [152, 133] width 80 height 19
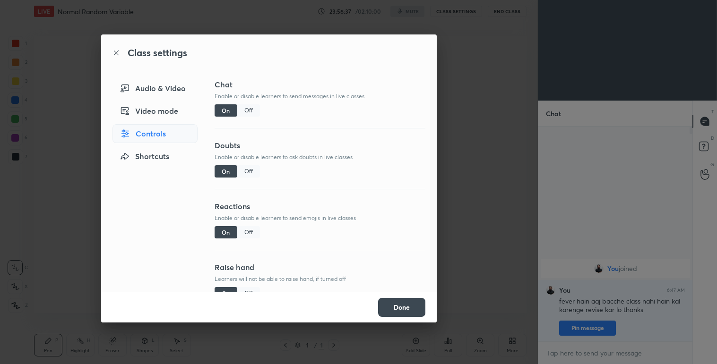
click at [154, 148] on div "Shortcuts" at bounding box center [154, 156] width 85 height 19
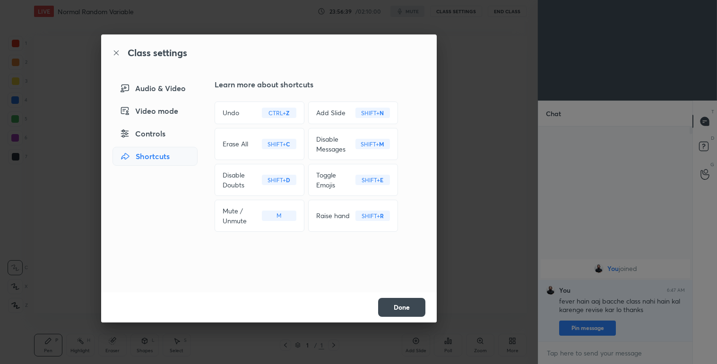
click at [147, 86] on div "Audio & Video" at bounding box center [154, 88] width 85 height 19
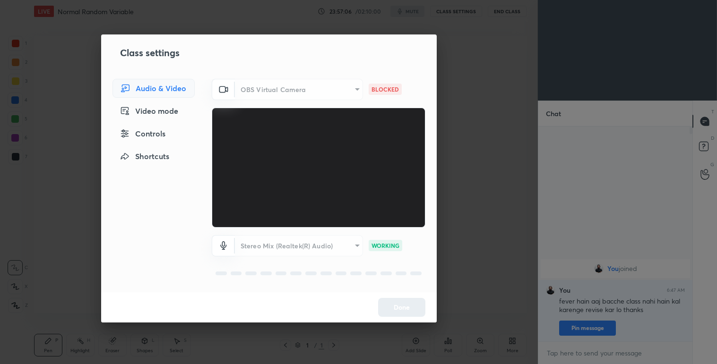
click at [294, 249] on div "Stereo Mix (Realtek(R) Audio)" at bounding box center [299, 245] width 128 height 21
click at [504, 207] on div "Class settings Audio & Video Video mode Controls Shortcuts OBS Virtual Camera 1…" at bounding box center [269, 182] width 538 height 364
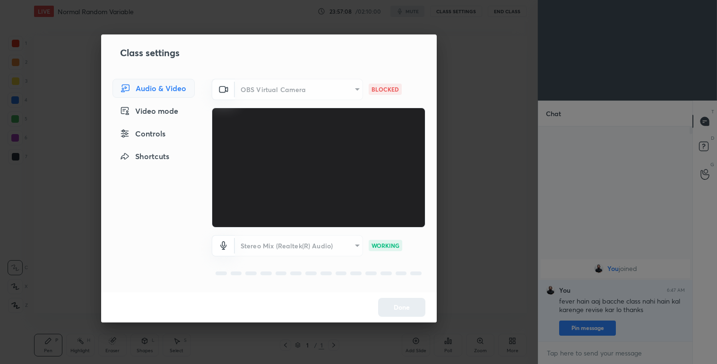
click at [504, 207] on div "Class settings Audio & Video Video mode Controls Shortcuts OBS Virtual Camera 1…" at bounding box center [269, 182] width 538 height 364
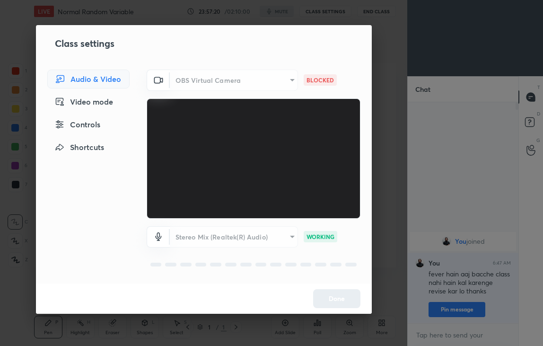
drag, startPoint x: 388, startPoint y: 0, endPoint x: 469, endPoint y: 57, distance: 99.4
click at [469, 57] on div at bounding box center [271, 173] width 543 height 346
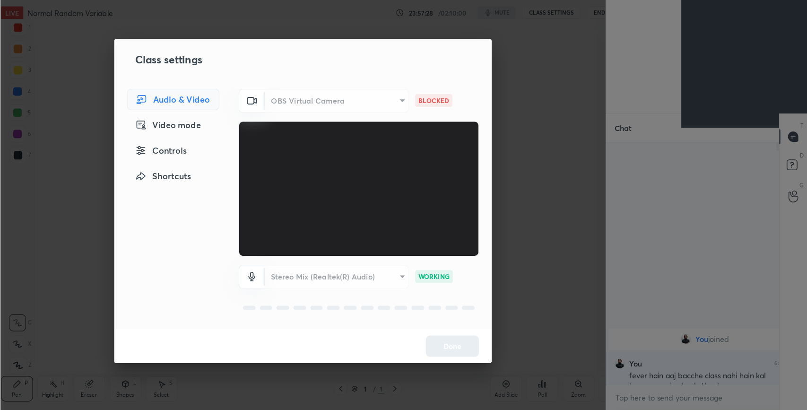
scroll to position [166, 174]
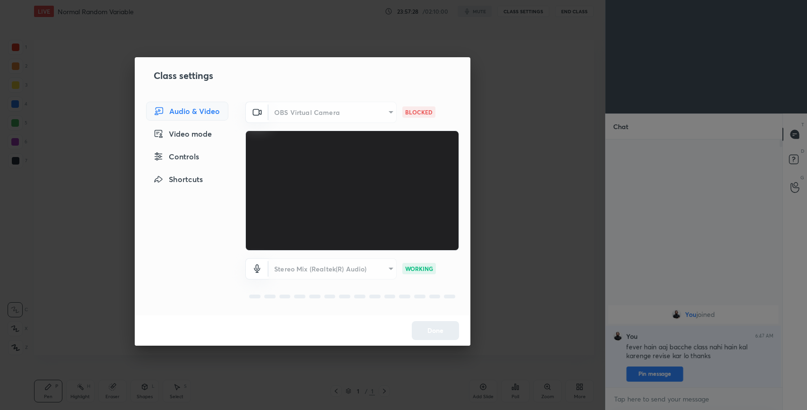
type textarea "x"
click at [543, 88] on div "Class settings Audio & Video Video mode Controls Shortcuts OBS Virtual Camera 1…" at bounding box center [302, 205] width 605 height 410
click at [452, 300] on div at bounding box center [352, 296] width 214 height 11
click at [568, 18] on div "Class settings Audio & Video Video mode Controls Shortcuts OBS Virtual Camera 1…" at bounding box center [302, 205] width 605 height 410
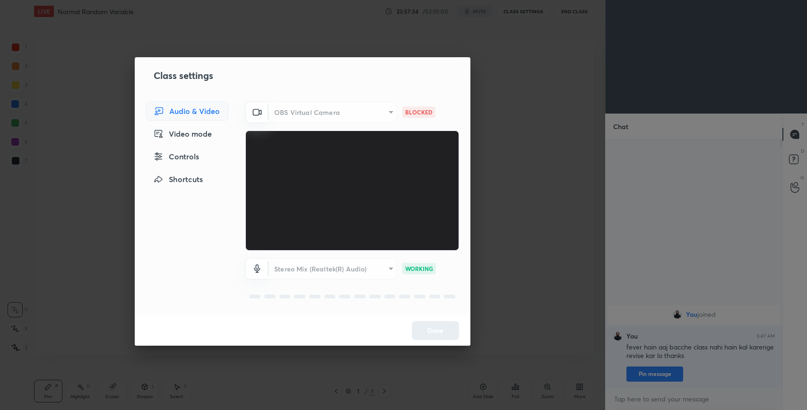
drag, startPoint x: 261, startPoint y: 74, endPoint x: 228, endPoint y: 265, distance: 193.3
click at [228, 265] on div "Class settings Audio & Video Video mode Controls Shortcuts OBS Virtual Camera 1…" at bounding box center [303, 201] width 336 height 288
click at [156, 303] on div "Audio & Video Video mode Controls Shortcuts" at bounding box center [184, 209] width 99 height 214
drag, startPoint x: 156, startPoint y: 303, endPoint x: 423, endPoint y: 242, distance: 273.8
click at [423, 242] on div "Audio & Video Video mode Controls Shortcuts OBS Virtual Camera 153f43ed9aad06a4…" at bounding box center [303, 209] width 336 height 214
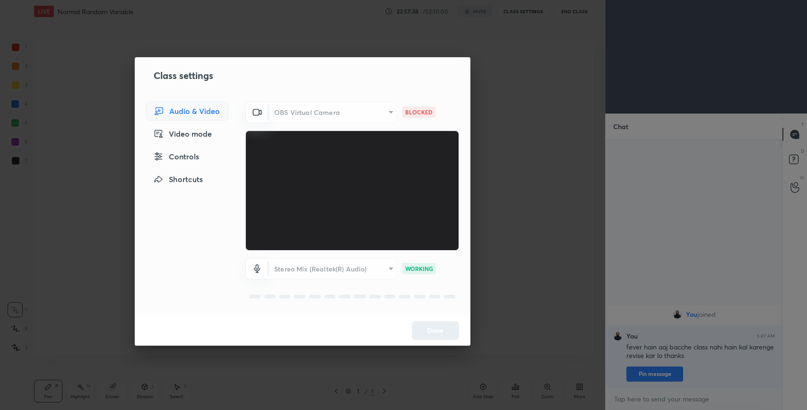
click at [368, 265] on div "Stereo Mix (Realtek(R) Audio)" at bounding box center [332, 268] width 128 height 21
type textarea "x"
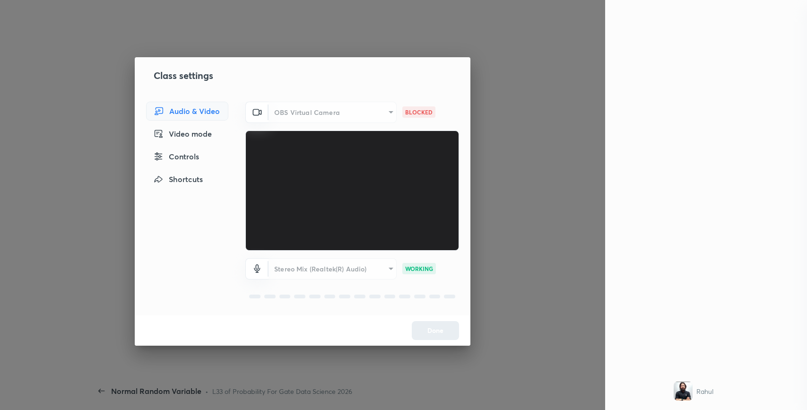
click at [305, 112] on div "OBS Virtual Camera" at bounding box center [332, 112] width 128 height 21
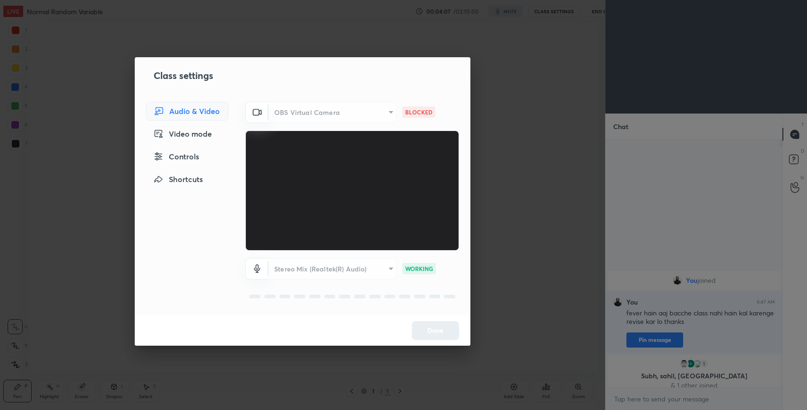
scroll to position [46915, 46697]
click at [448, 317] on div "Done" at bounding box center [303, 330] width 336 height 30
click at [380, 272] on div "Stereo Mix (Realtek(R) Audio)" at bounding box center [332, 268] width 128 height 21
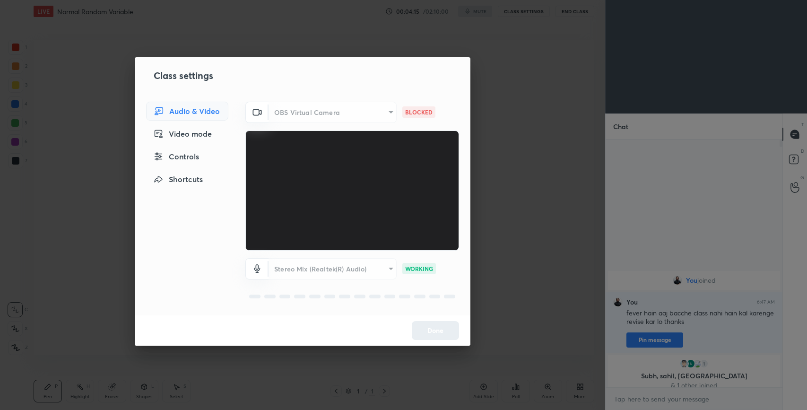
click at [380, 272] on div "Stereo Mix (Realtek(R) Audio)" at bounding box center [332, 268] width 128 height 21
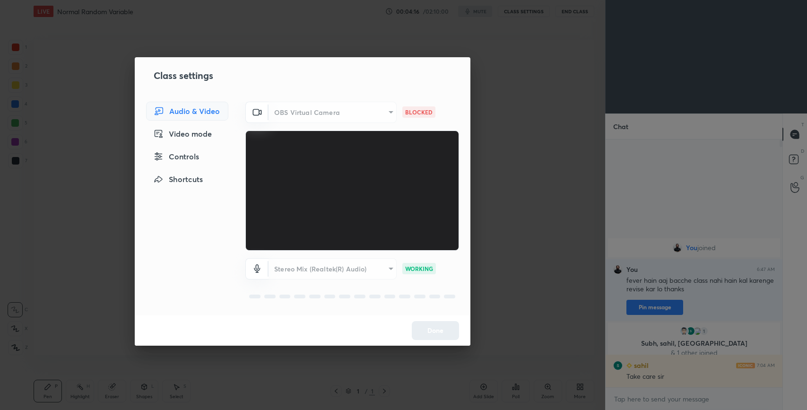
click at [380, 272] on div "Stereo Mix (Realtek(R) Audio)" at bounding box center [332, 268] width 128 height 21
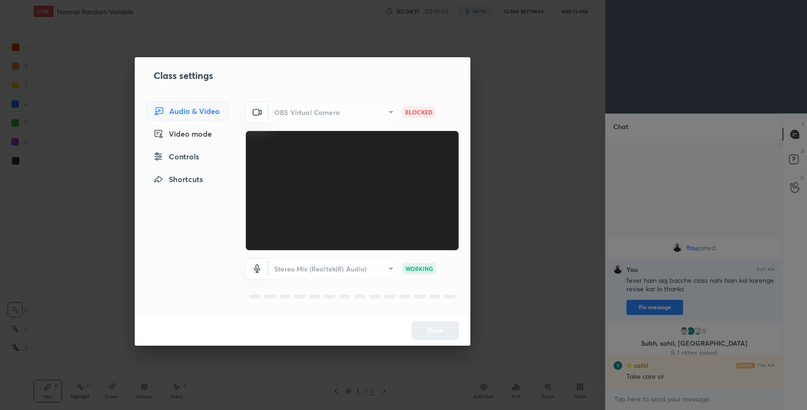
click at [380, 272] on div "Stereo Mix (Realtek(R) Audio)" at bounding box center [332, 268] width 128 height 21
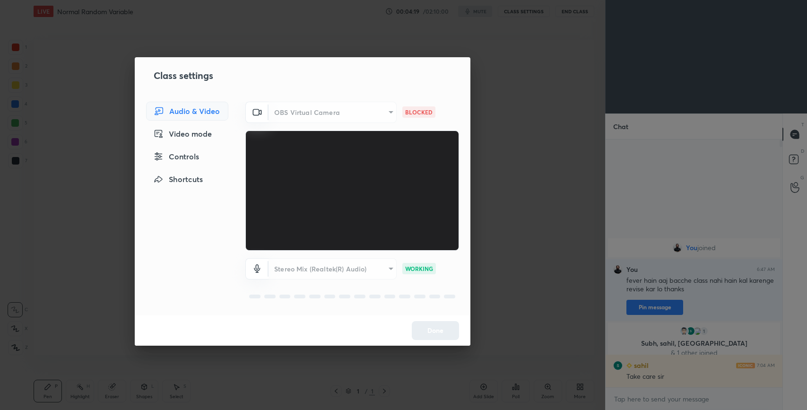
click at [197, 139] on div "Video mode" at bounding box center [187, 133] width 82 height 19
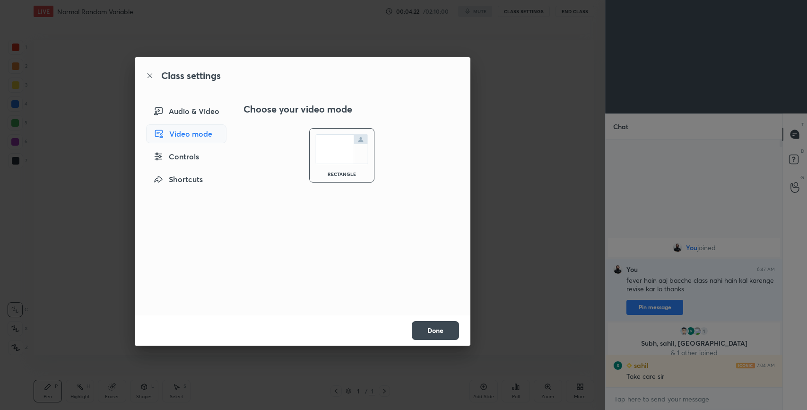
click at [196, 162] on div "Controls" at bounding box center [186, 156] width 80 height 19
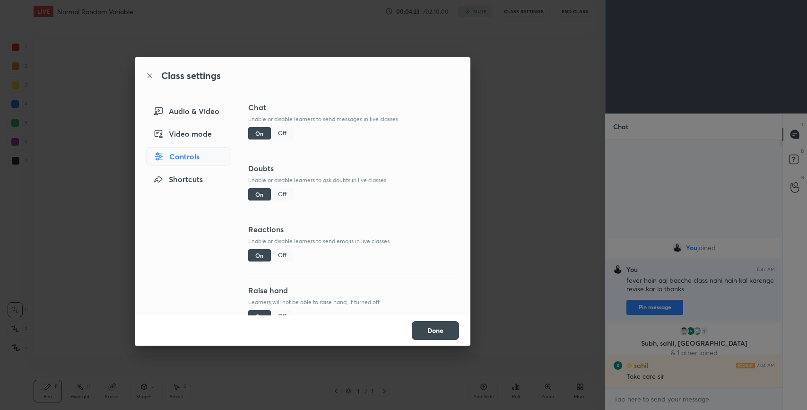
click at [196, 170] on div "Shortcuts" at bounding box center [188, 179] width 85 height 19
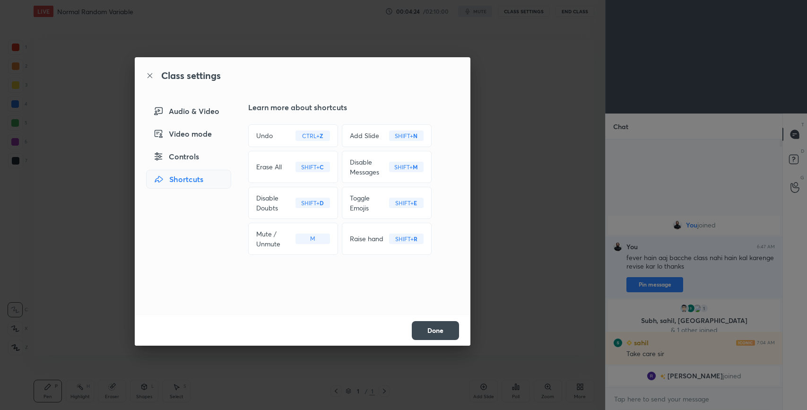
click at [432, 330] on button "Done" at bounding box center [435, 330] width 47 height 19
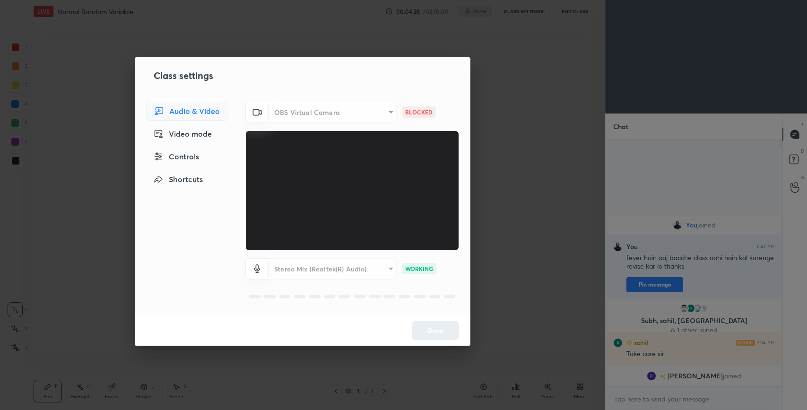
click at [374, 109] on div "OBS Virtual Camera" at bounding box center [332, 112] width 128 height 21
click at [304, 110] on div "OBS Virtual Camera" at bounding box center [332, 112] width 128 height 21
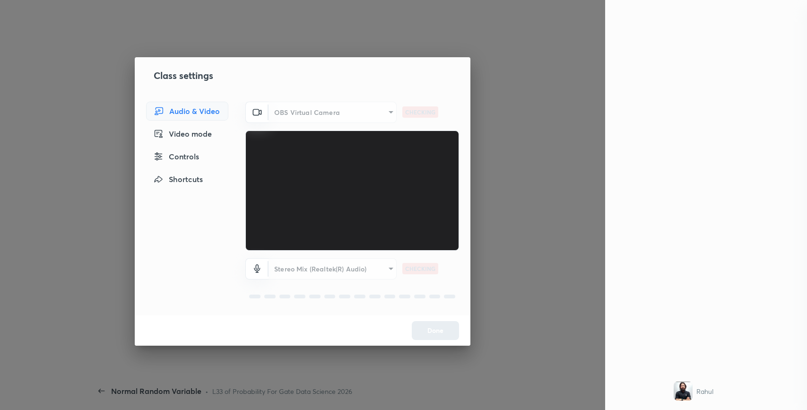
scroll to position [3, 3]
click at [354, 115] on div "OBS Virtual Camera" at bounding box center [332, 112] width 128 height 21
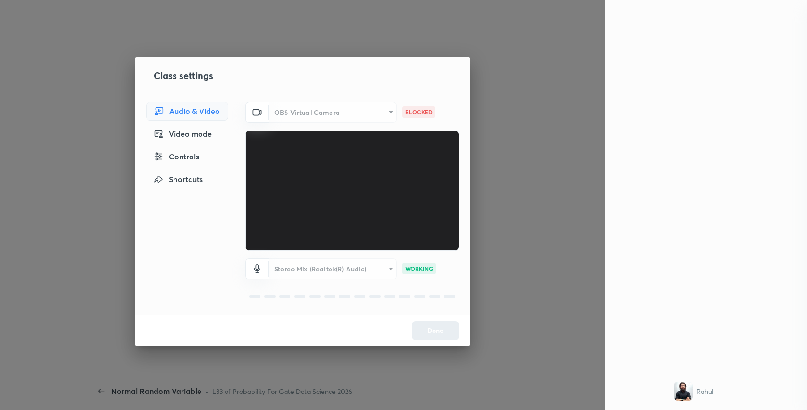
click at [354, 115] on div "OBS Virtual Camera" at bounding box center [332, 112] width 128 height 21
